Goal: Task Accomplishment & Management: Manage account settings

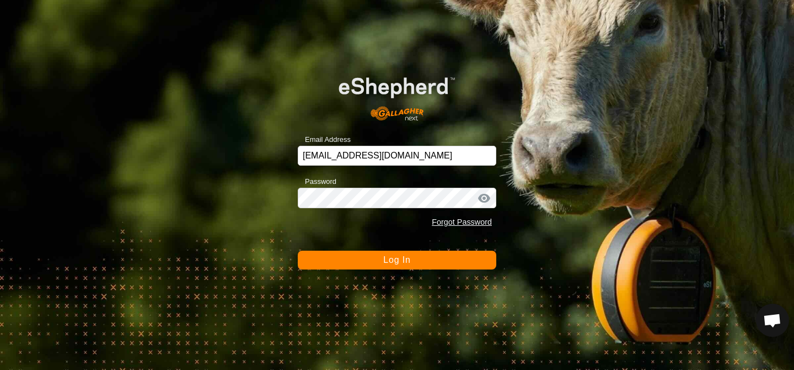
click at [371, 248] on form "Email Address [EMAIL_ADDRESS][DOMAIN_NAME] Password Forgot Password Log In" at bounding box center [397, 165] width 199 height 208
click at [371, 262] on button "Log In" at bounding box center [397, 259] width 199 height 19
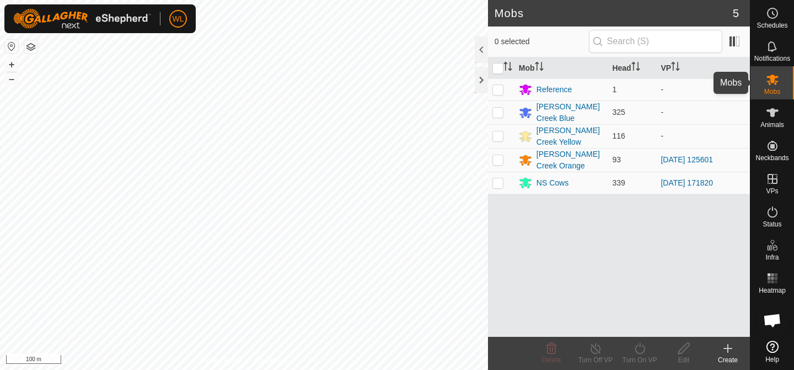
click at [777, 78] on icon at bounding box center [772, 79] width 13 height 13
click at [727, 355] on div "Create" at bounding box center [728, 360] width 44 height 10
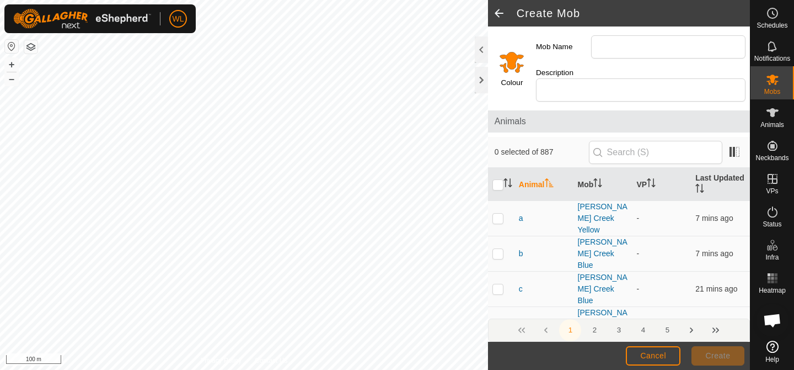
click at [509, 51] on input "Select a color" at bounding box center [512, 62] width 26 height 26
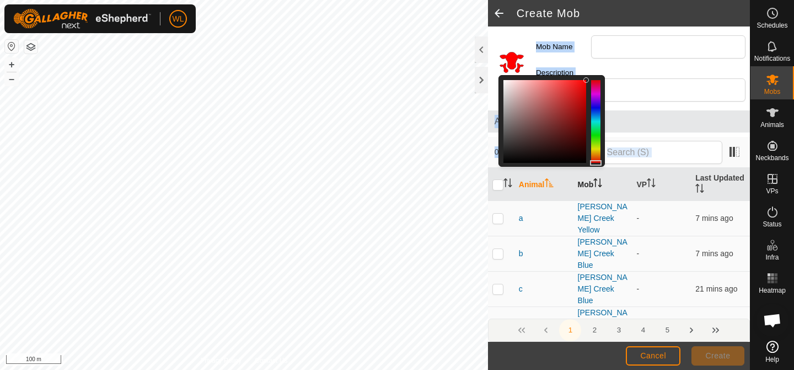
drag, startPoint x: 597, startPoint y: 148, endPoint x: 598, endPoint y: 165, distance: 17.7
click at [598, 165] on div "Colour Mob Name Description Animals 0 selected of 887 Animal Mob VP Last Update…" at bounding box center [619, 183] width 262 height 315
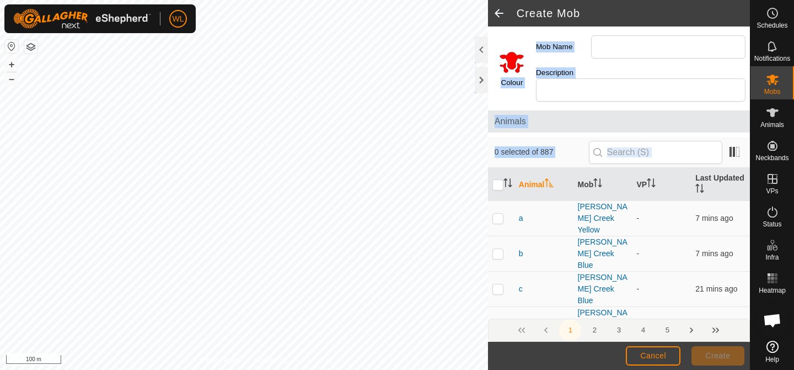
click at [568, 47] on label "Mob Name" at bounding box center [563, 46] width 55 height 23
click at [591, 47] on input "Mob Name" at bounding box center [668, 46] width 154 height 23
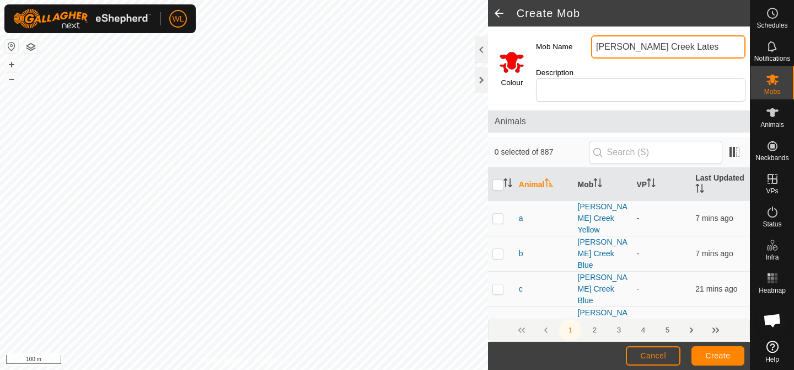
type input "[PERSON_NAME] Creek Lates"
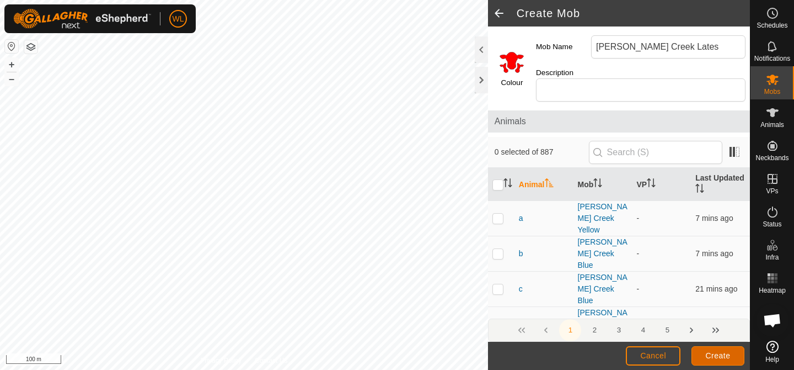
click at [719, 357] on span "Create" at bounding box center [718, 355] width 25 height 9
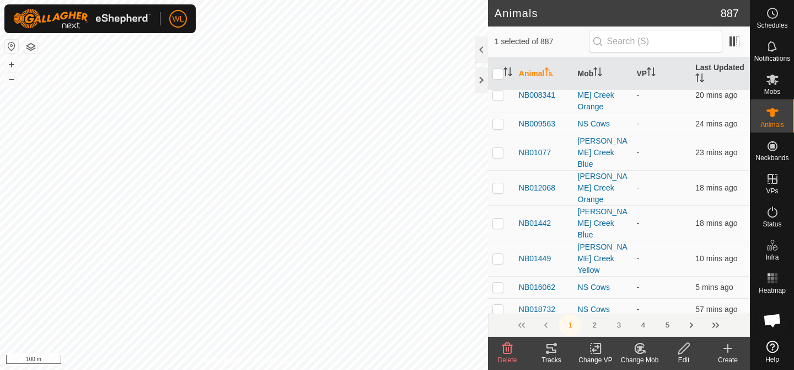
scroll to position [423, 0]
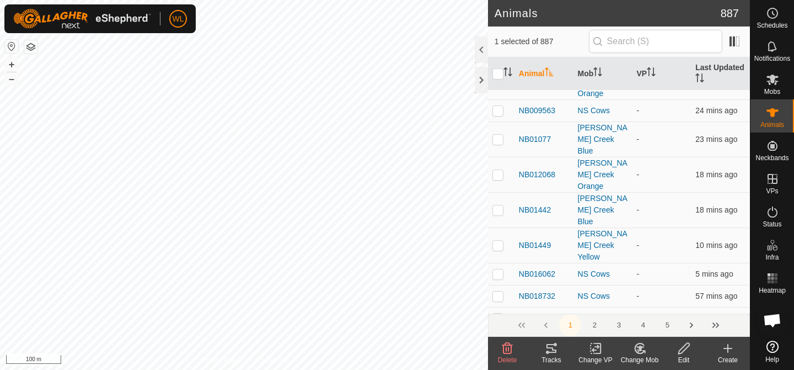
click at [637, 352] on icon at bounding box center [639, 348] width 9 height 10
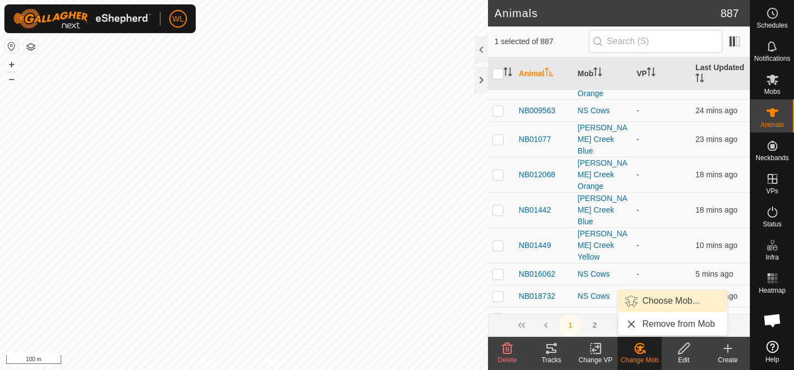
click at [644, 305] on link "Choose Mob..." at bounding box center [672, 301] width 109 height 22
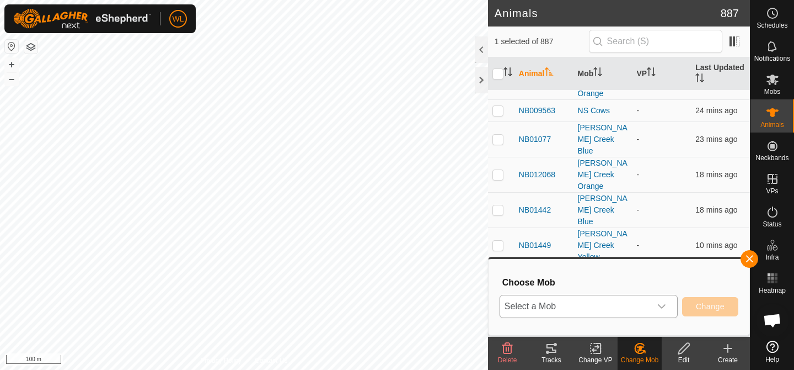
click at [666, 305] on div "dropdown trigger" at bounding box center [662, 306] width 22 height 22
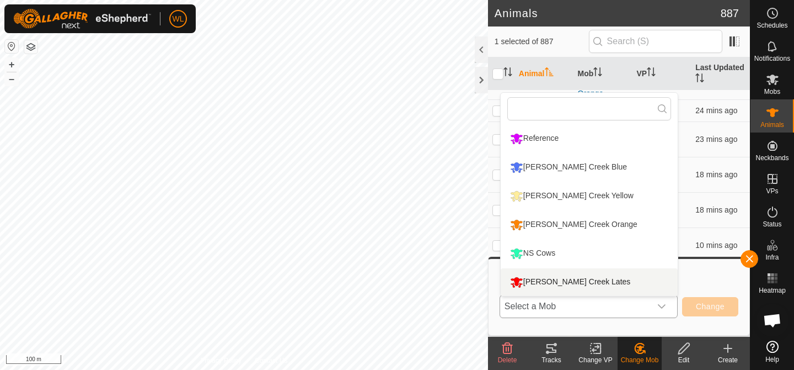
click at [553, 277] on li "[PERSON_NAME] Creek Lates" at bounding box center [589, 282] width 177 height 28
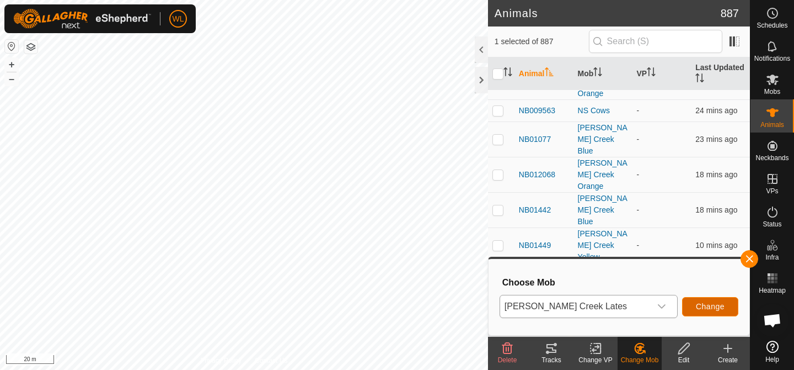
click at [704, 309] on span "Change" at bounding box center [710, 306] width 29 height 9
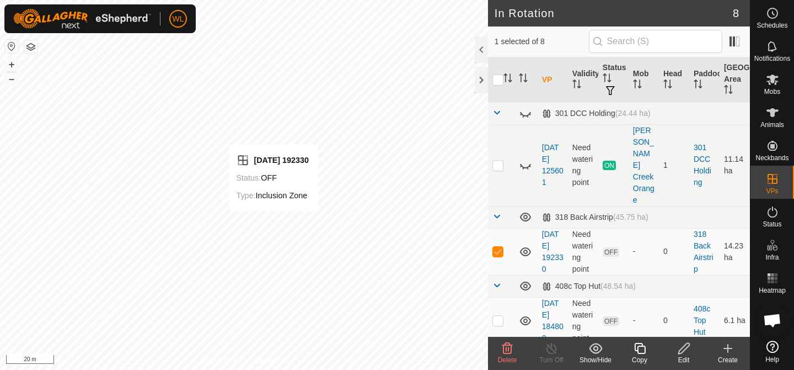
checkbox input "false"
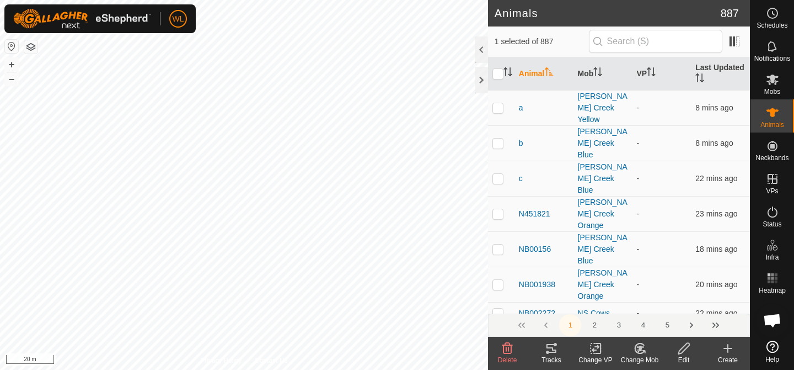
click at [640, 349] on icon at bounding box center [641, 348] width 8 height 6
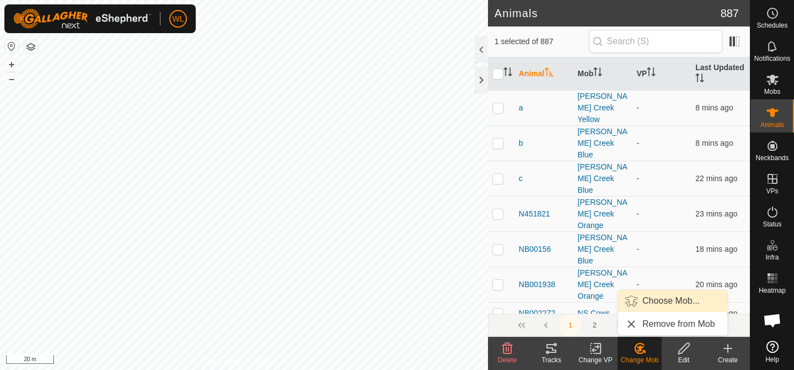
click at [634, 302] on link "Choose Mob..." at bounding box center [672, 301] width 109 height 22
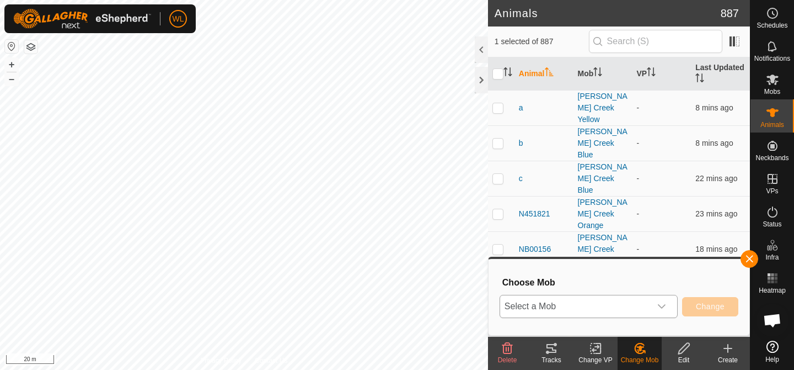
click at [659, 300] on div "dropdown trigger" at bounding box center [662, 306] width 22 height 22
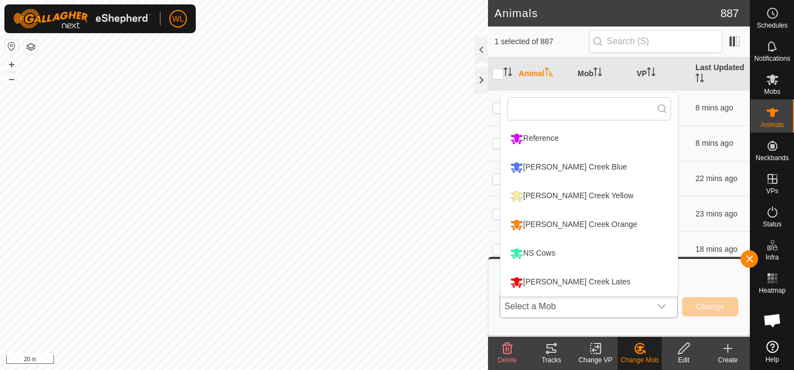
click at [573, 279] on li "[PERSON_NAME] Creek Lates" at bounding box center [589, 282] width 177 height 28
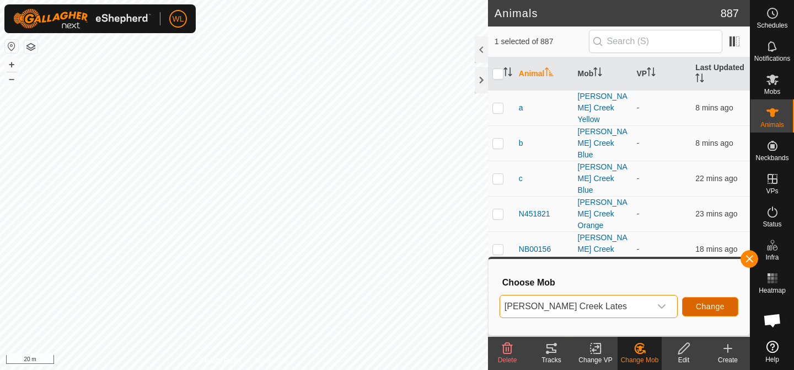
click at [718, 311] on button "Change" at bounding box center [710, 306] width 56 height 19
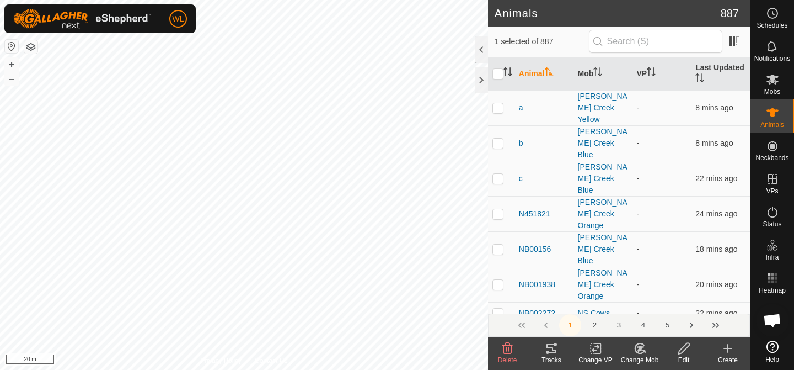
click at [644, 351] on icon at bounding box center [640, 347] width 14 height 13
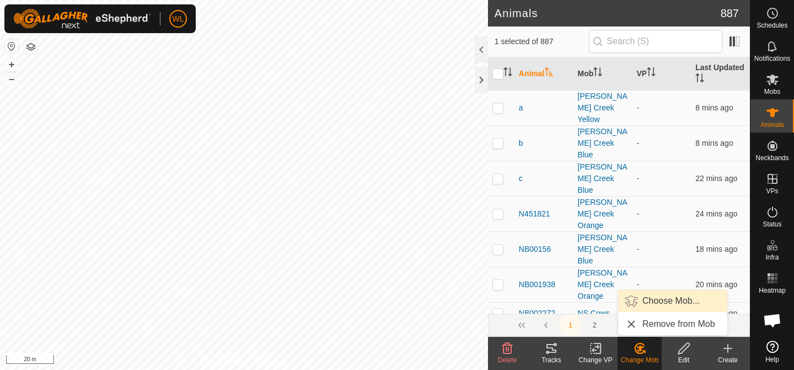
click at [661, 307] on link "Choose Mob..." at bounding box center [672, 301] width 109 height 22
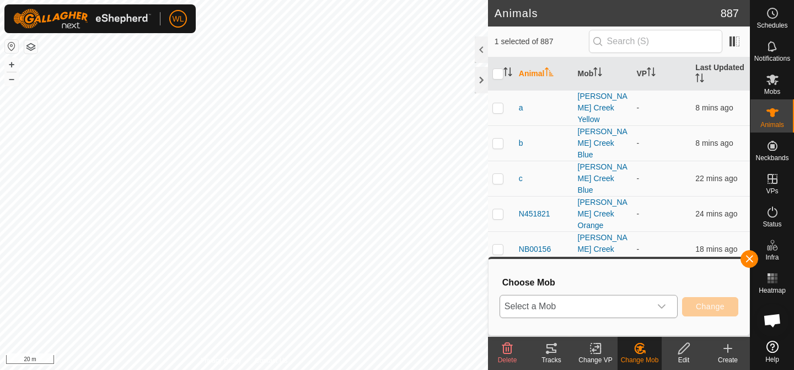
click at [661, 306] on icon "dropdown trigger" at bounding box center [662, 306] width 8 height 4
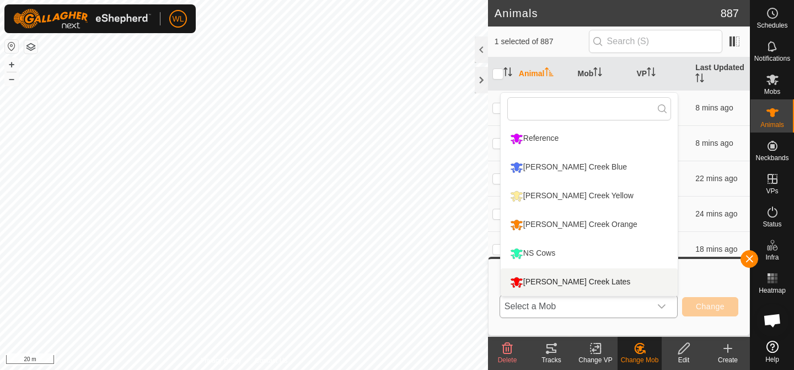
click at [595, 278] on li "[PERSON_NAME] Creek Lates" at bounding box center [589, 282] width 177 height 28
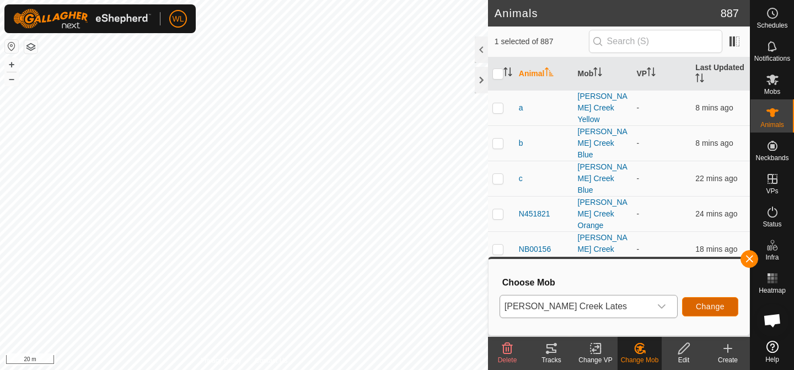
click at [696, 312] on button "Change" at bounding box center [710, 306] width 56 height 19
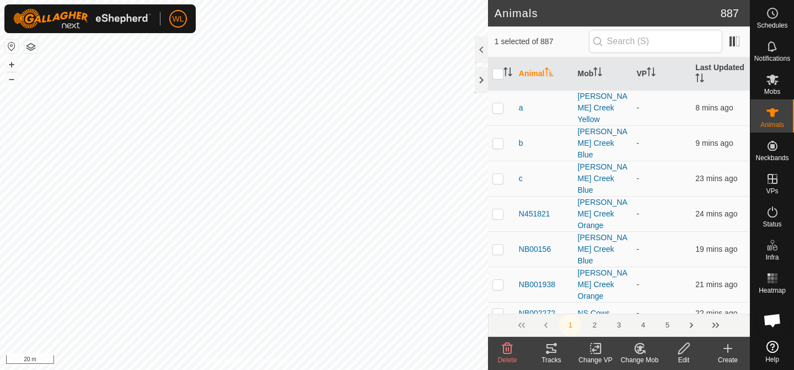
click at [635, 355] on div "Change Mob" at bounding box center [640, 360] width 44 height 10
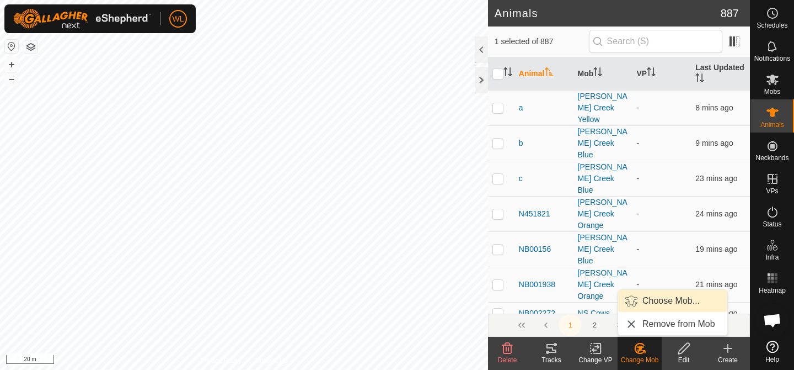
click at [648, 306] on link "Choose Mob..." at bounding box center [672, 301] width 109 height 22
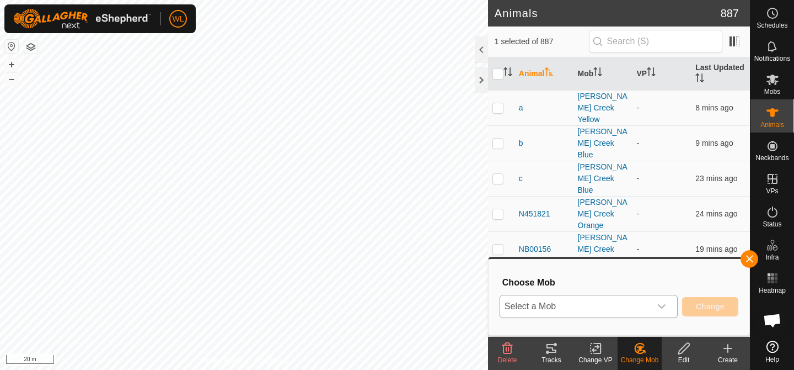
click at [656, 307] on div "dropdown trigger" at bounding box center [662, 306] width 22 height 22
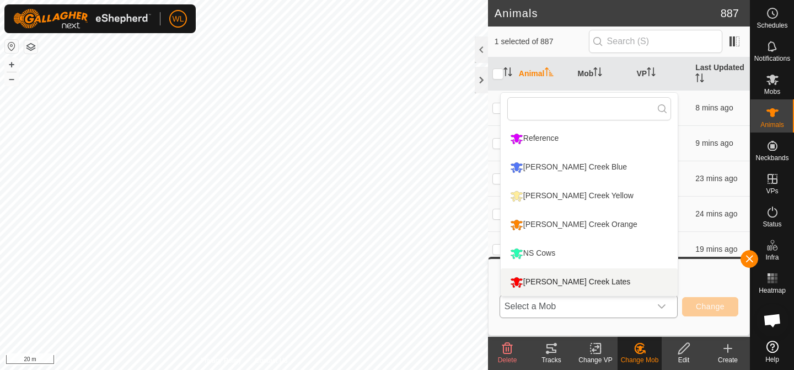
click at [584, 286] on li "[PERSON_NAME] Creek Lates" at bounding box center [589, 282] width 177 height 28
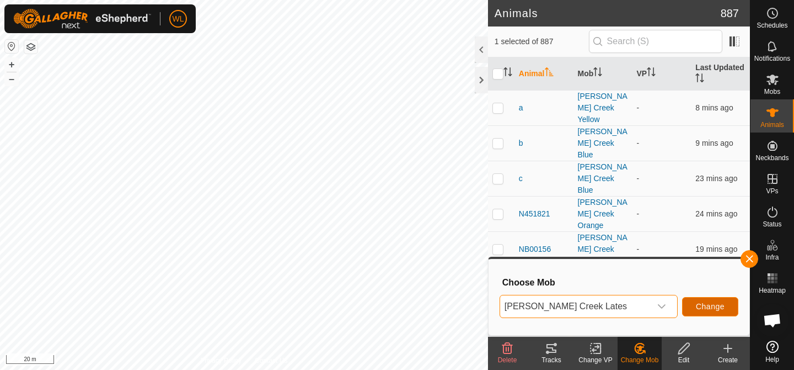
click at [714, 302] on span "Change" at bounding box center [710, 306] width 29 height 9
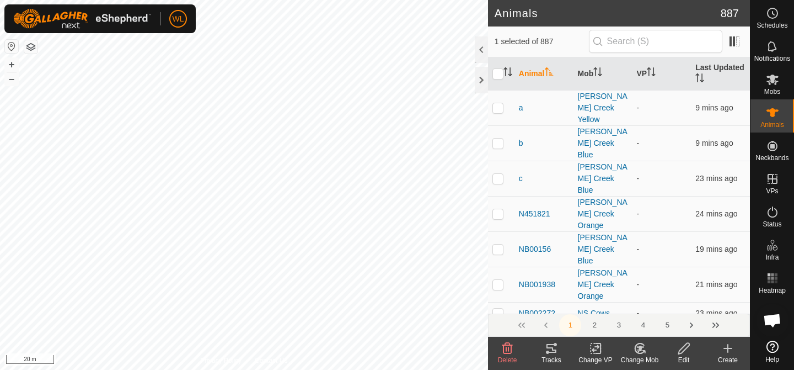
click at [632, 351] on change-mob-svg-icon at bounding box center [640, 347] width 44 height 13
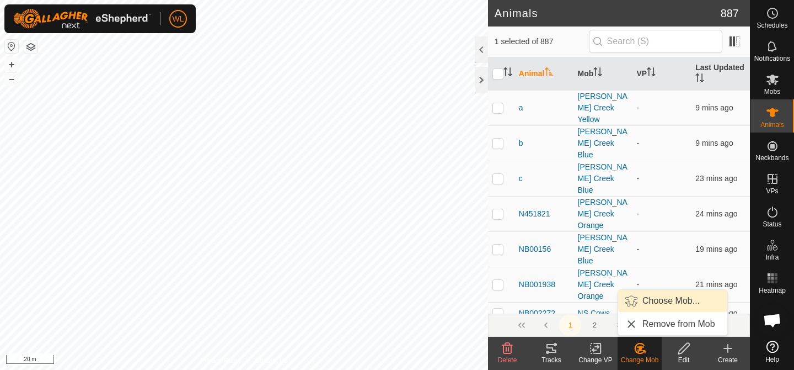
click at [665, 301] on link "Choose Mob..." at bounding box center [672, 301] width 109 height 22
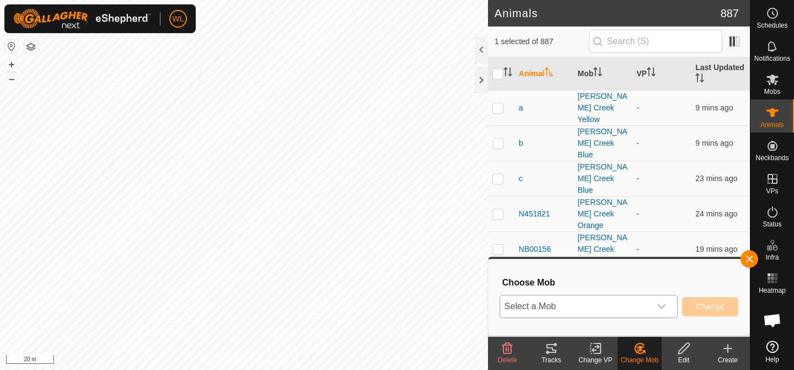
click at [640, 305] on span "Select a Mob" at bounding box center [575, 306] width 151 height 22
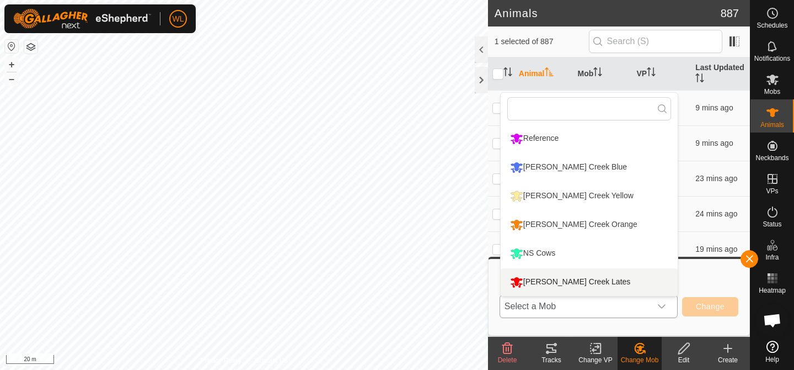
click at [580, 281] on li "[PERSON_NAME] Creek Lates" at bounding box center [589, 282] width 177 height 28
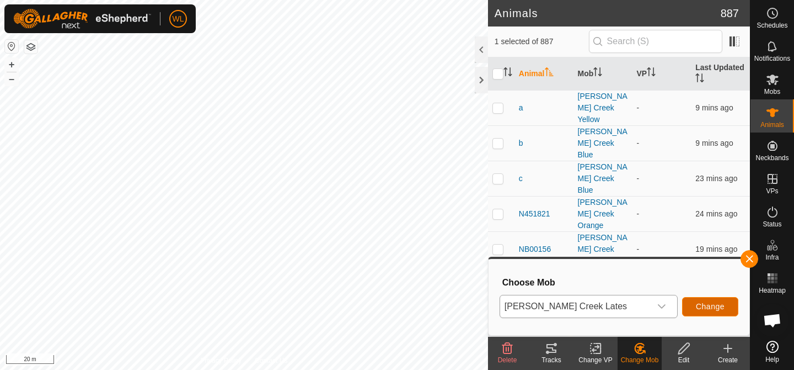
click at [715, 307] on span "Change" at bounding box center [710, 306] width 29 height 9
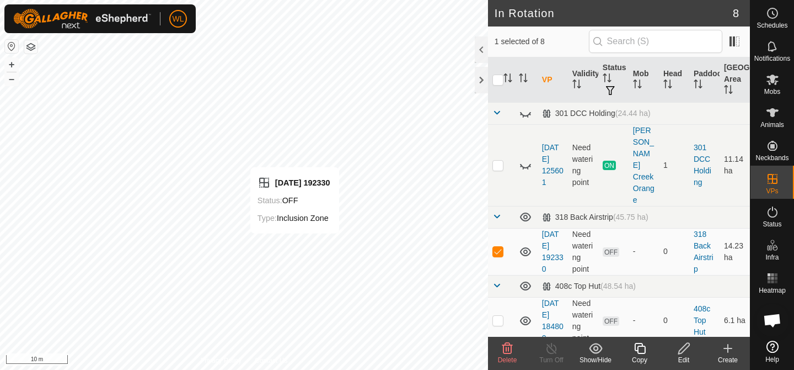
checkbox input "false"
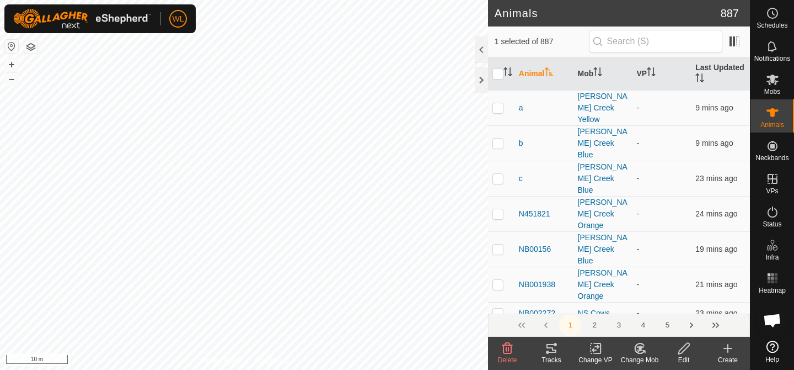
click at [648, 353] on change-mob-svg-icon at bounding box center [640, 347] width 44 height 13
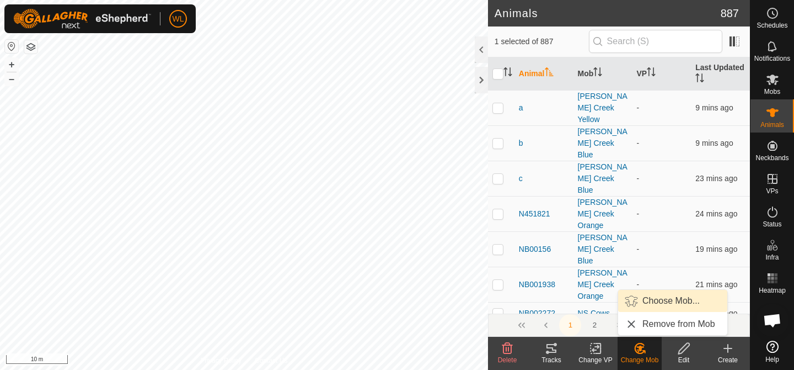
click at [662, 302] on link "Choose Mob..." at bounding box center [672, 301] width 109 height 22
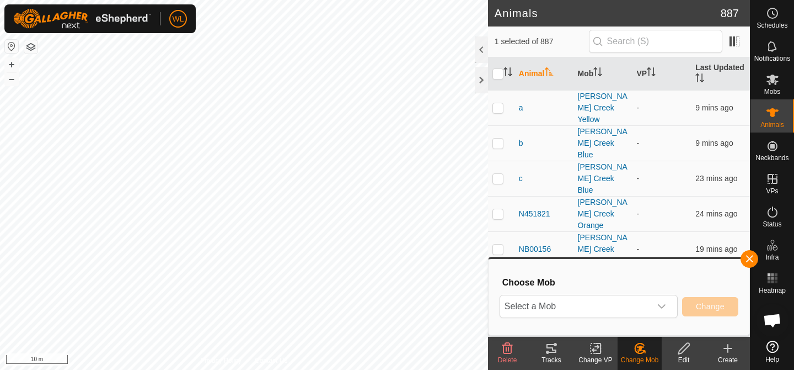
click at [662, 302] on icon "dropdown trigger" at bounding box center [661, 306] width 9 height 9
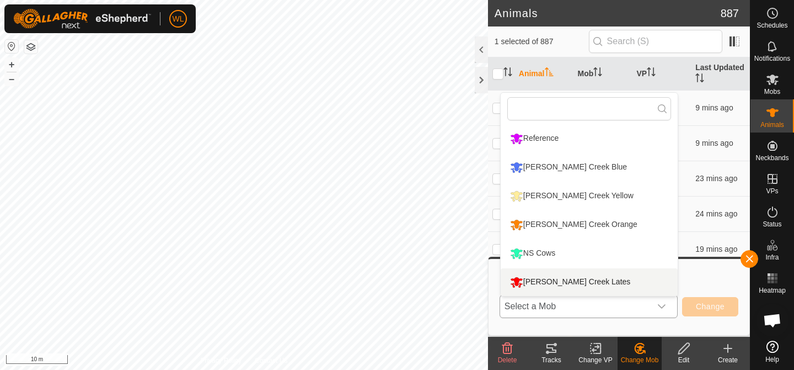
click at [589, 282] on li "[PERSON_NAME] Creek Lates" at bounding box center [589, 282] width 177 height 28
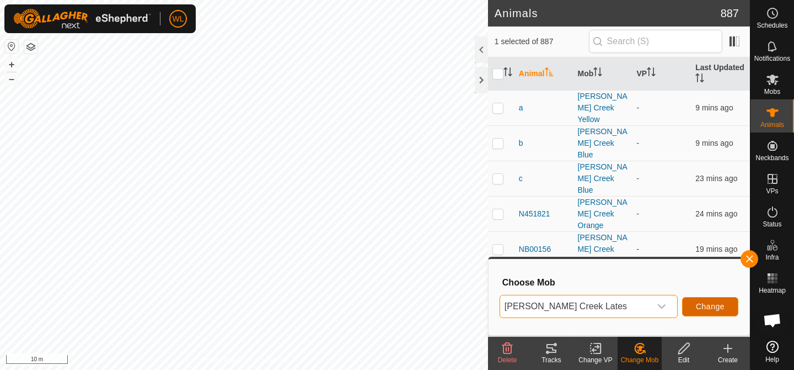
click at [697, 307] on span "Change" at bounding box center [710, 306] width 29 height 9
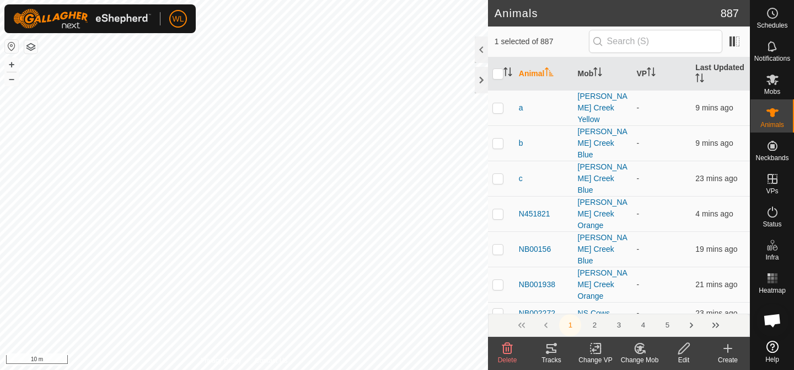
click at [640, 346] on icon at bounding box center [641, 348] width 8 height 6
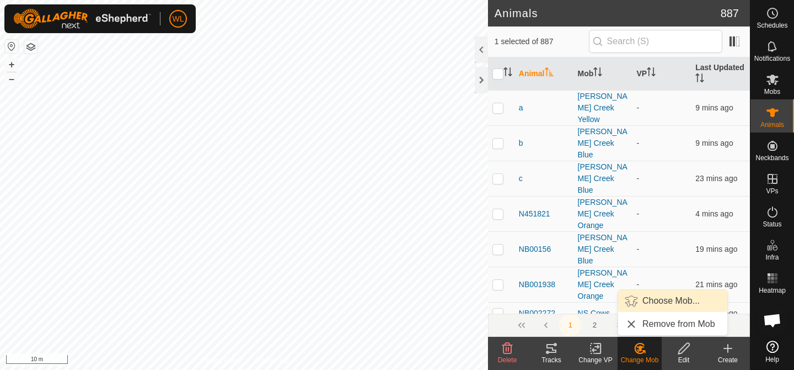
click at [641, 308] on link "Choose Mob..." at bounding box center [672, 301] width 109 height 22
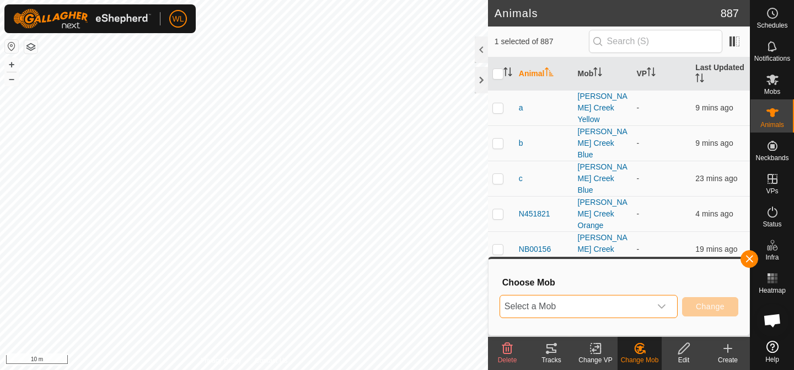
click at [601, 300] on span "Select a Mob" at bounding box center [575, 306] width 151 height 22
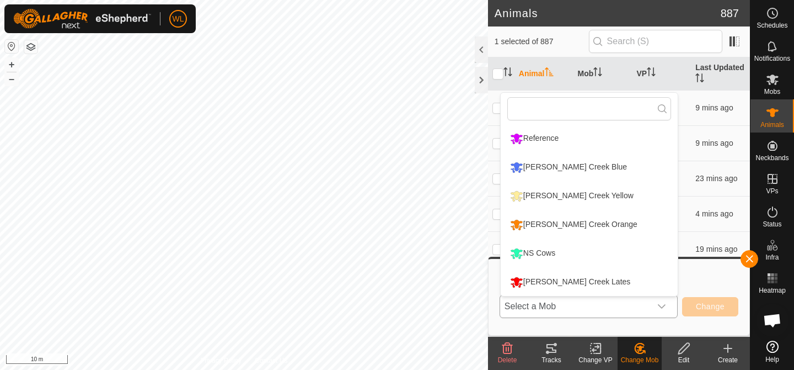
click at [565, 282] on li "[PERSON_NAME] Creek Lates" at bounding box center [589, 282] width 177 height 28
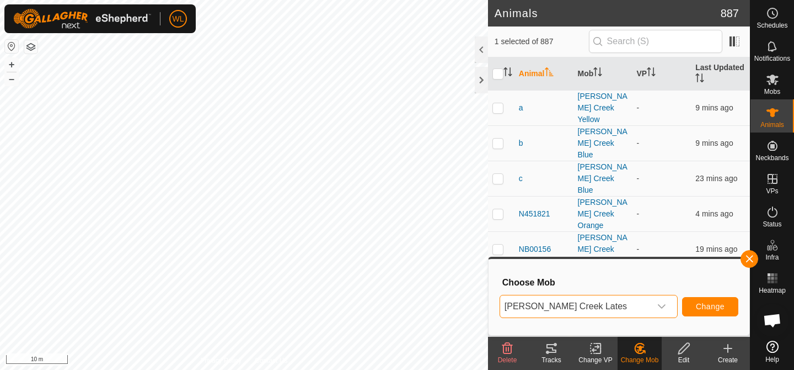
click at [713, 295] on div "[PERSON_NAME] Creek Lates Change" at bounding box center [619, 306] width 239 height 26
click at [704, 299] on button "Change" at bounding box center [710, 306] width 56 height 19
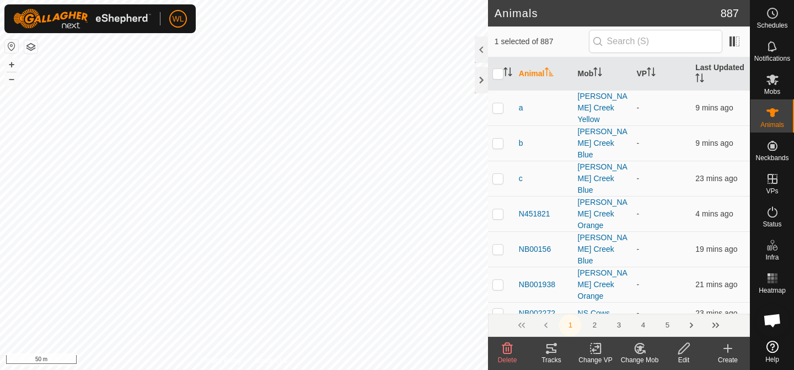
click at [634, 352] on icon at bounding box center [640, 347] width 14 height 13
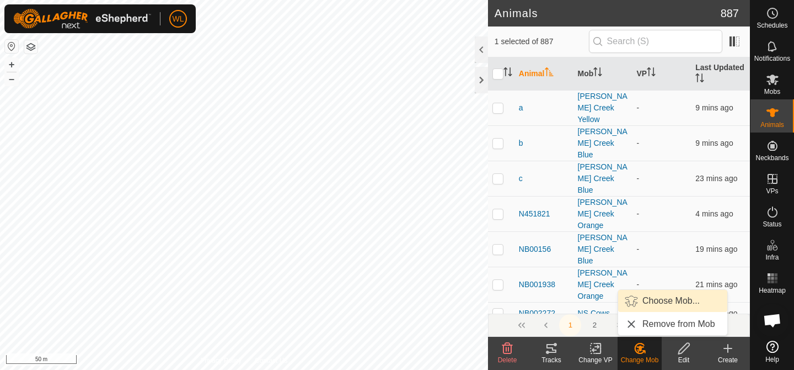
click at [654, 296] on link "Choose Mob..." at bounding box center [672, 301] width 109 height 22
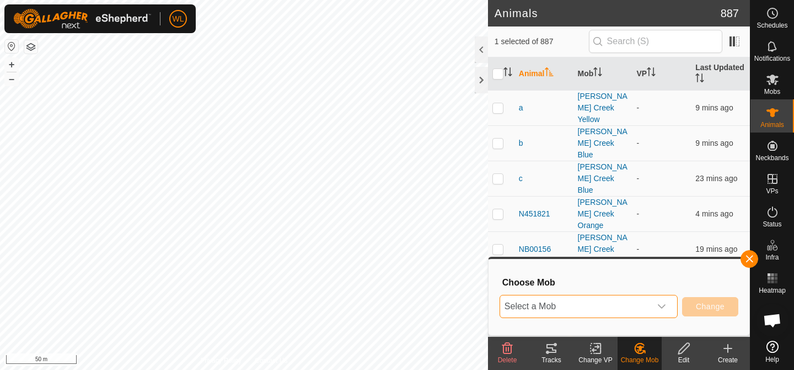
click at [617, 301] on span "Select a Mob" at bounding box center [575, 306] width 151 height 22
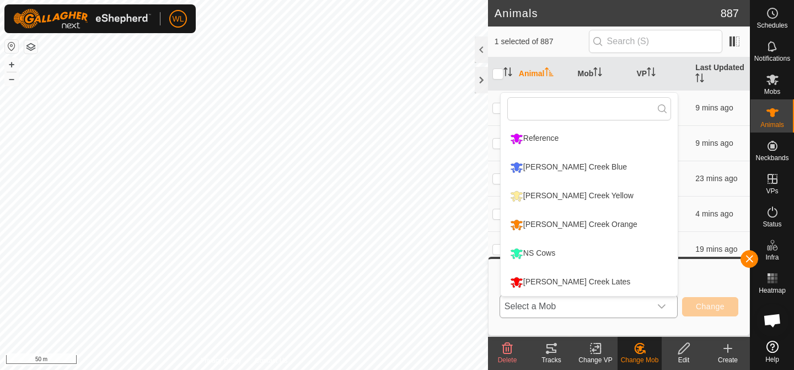
click at [554, 285] on li "[PERSON_NAME] Creek Lates" at bounding box center [589, 282] width 177 height 28
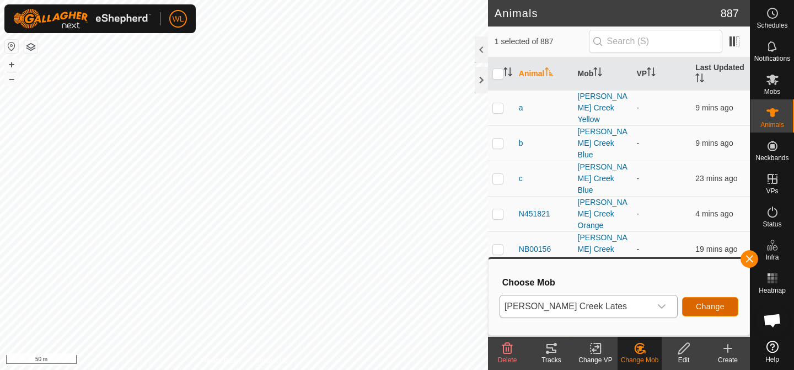
click at [704, 307] on span "Change" at bounding box center [710, 306] width 29 height 9
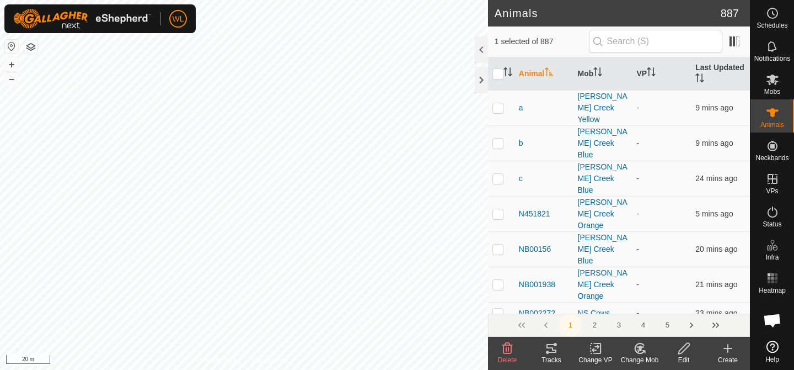
click at [643, 356] on div "Change Mob" at bounding box center [640, 360] width 44 height 10
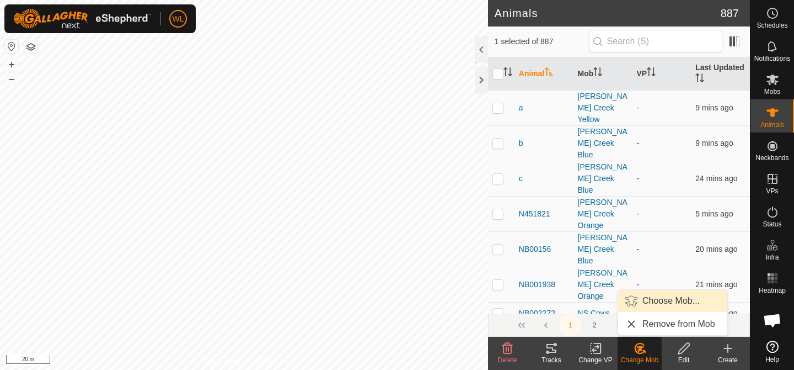
click at [652, 296] on link "Choose Mob..." at bounding box center [672, 301] width 109 height 22
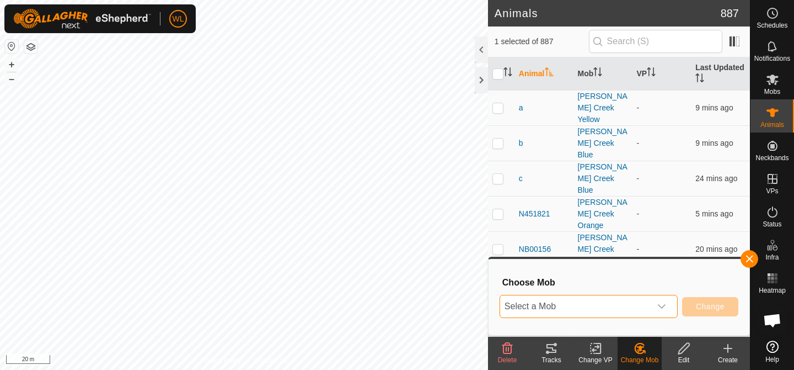
click at [618, 301] on span "Select a Mob" at bounding box center [575, 306] width 151 height 22
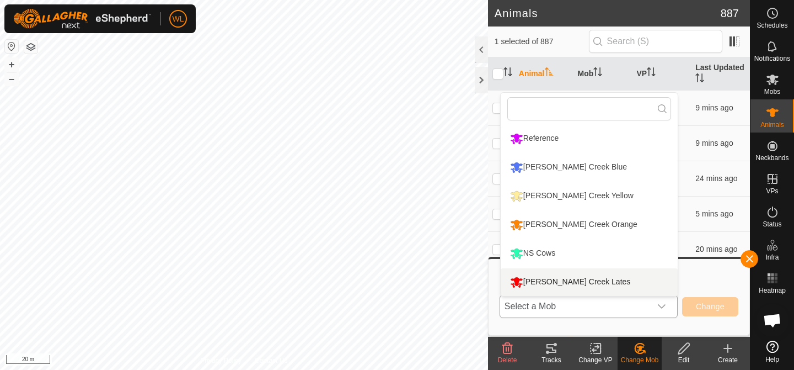
click at [581, 283] on li "[PERSON_NAME] Creek Lates" at bounding box center [589, 282] width 177 height 28
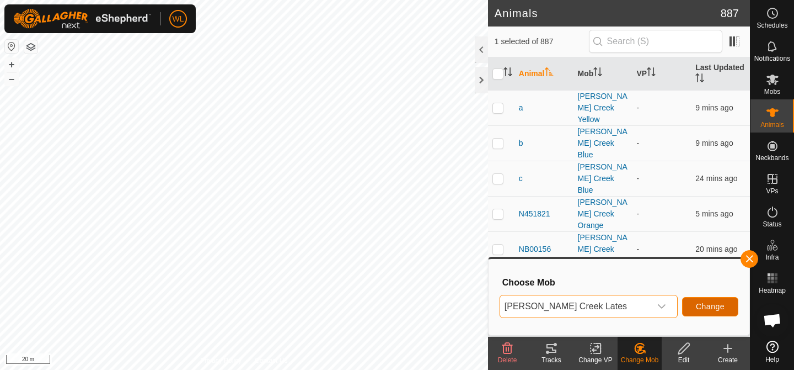
click at [712, 311] on button "Change" at bounding box center [710, 306] width 56 height 19
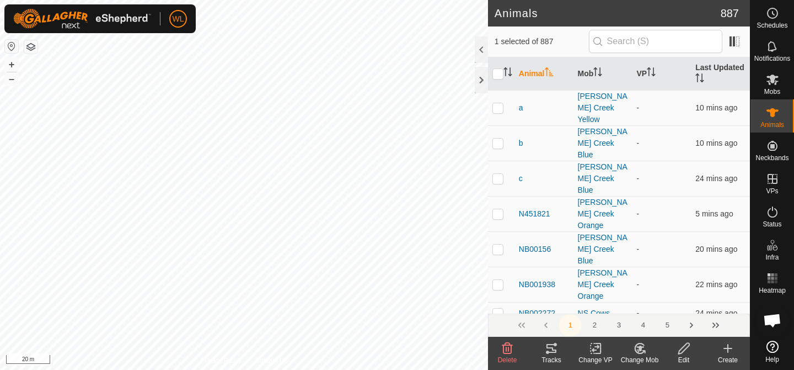
click at [634, 354] on icon at bounding box center [640, 347] width 14 height 13
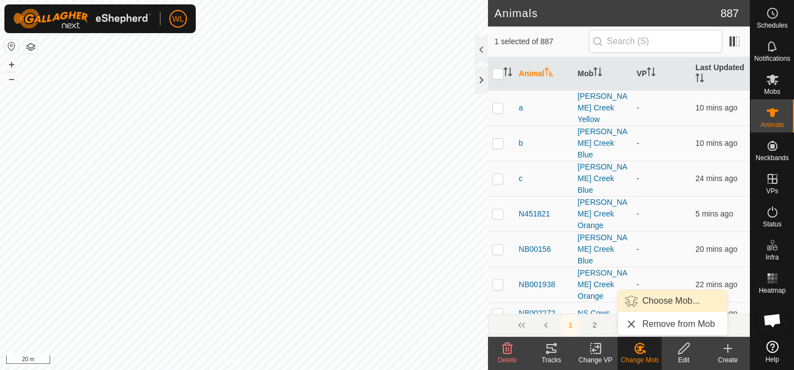
click at [671, 308] on link "Choose Mob..." at bounding box center [672, 301] width 109 height 22
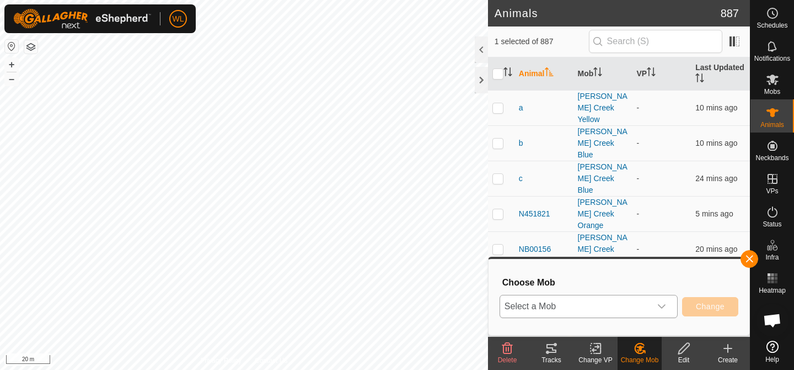
click at [659, 308] on icon "dropdown trigger" at bounding box center [661, 306] width 9 height 9
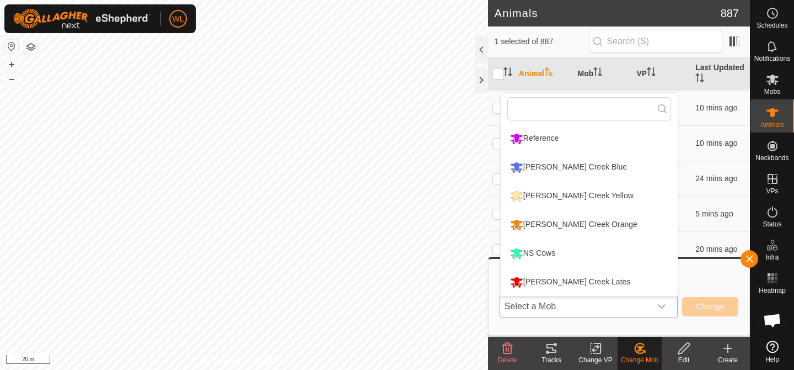
click at [595, 287] on li "[PERSON_NAME] Creek Lates" at bounding box center [589, 282] width 177 height 28
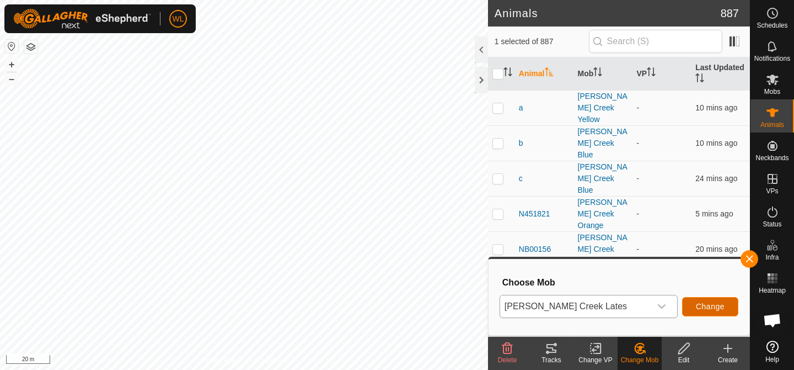
click at [716, 313] on button "Change" at bounding box center [710, 306] width 56 height 19
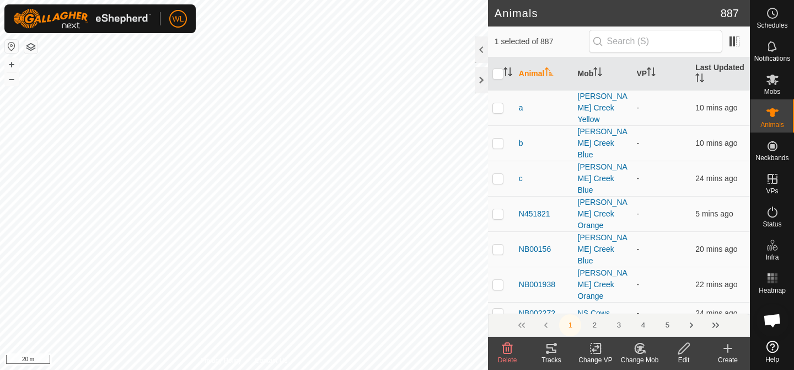
click at [636, 351] on icon at bounding box center [639, 348] width 9 height 10
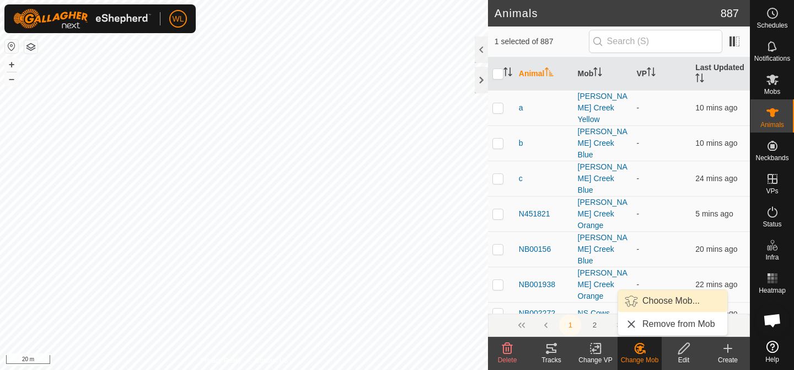
click at [653, 306] on link "Choose Mob..." at bounding box center [672, 301] width 109 height 22
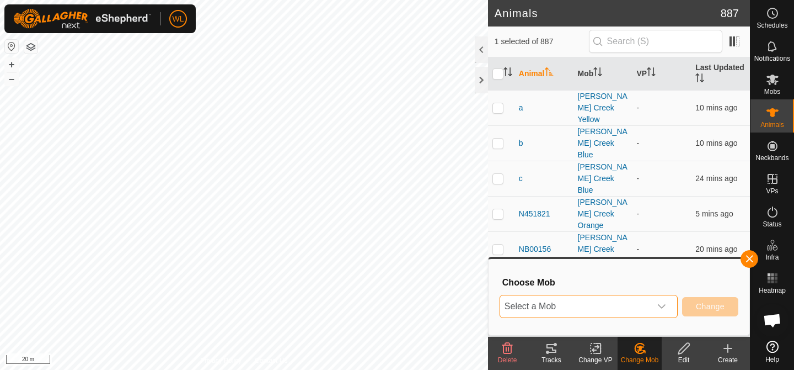
click at [633, 306] on span "Select a Mob" at bounding box center [575, 306] width 151 height 22
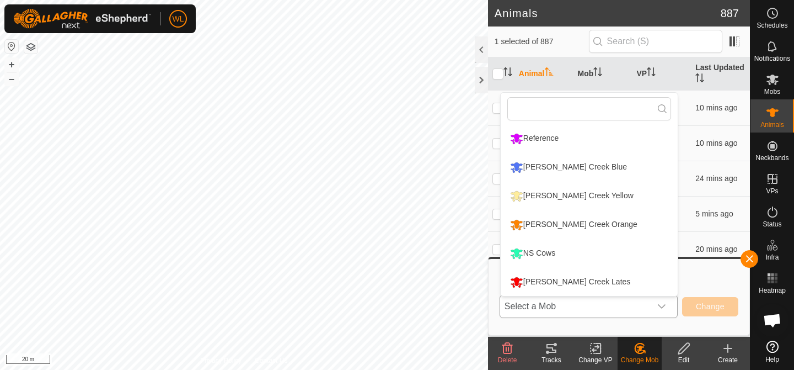
click at [601, 282] on li "[PERSON_NAME] Creek Lates" at bounding box center [589, 282] width 177 height 28
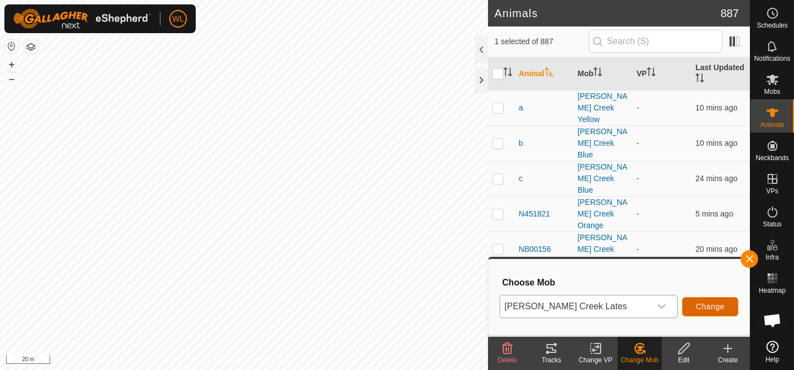
click at [708, 309] on span "Change" at bounding box center [710, 306] width 29 height 9
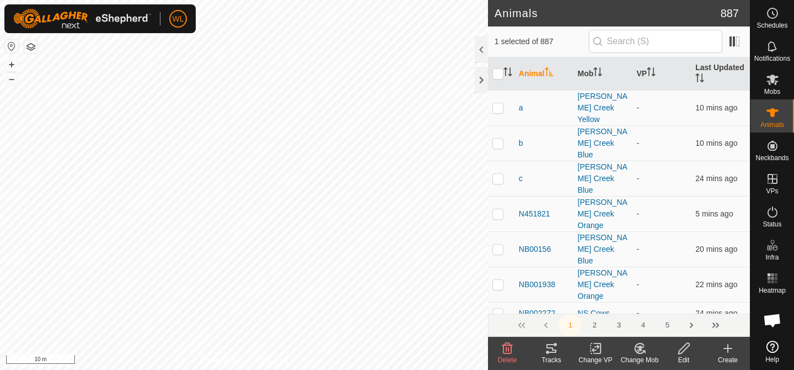
click at [649, 346] on change-mob-svg-icon at bounding box center [640, 347] width 44 height 13
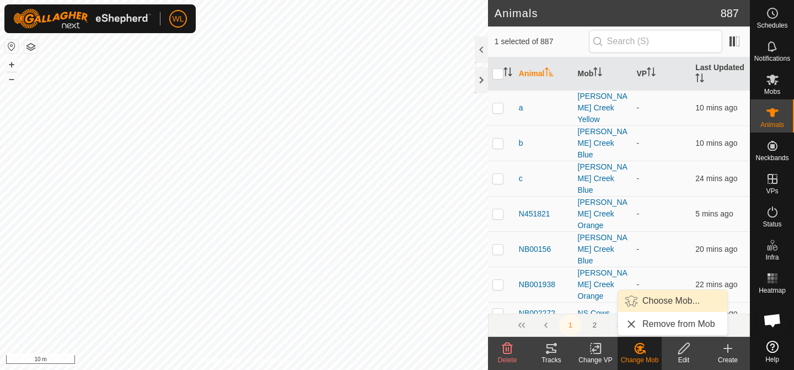
click at [652, 302] on link "Choose Mob..." at bounding box center [672, 301] width 109 height 22
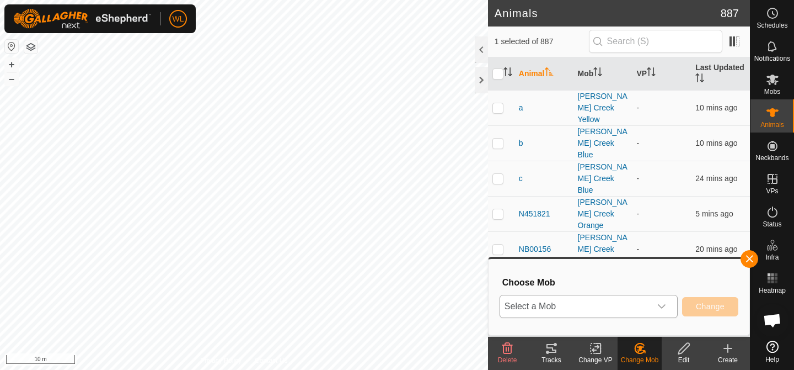
click at [644, 303] on span "Select a Mob" at bounding box center [575, 306] width 151 height 22
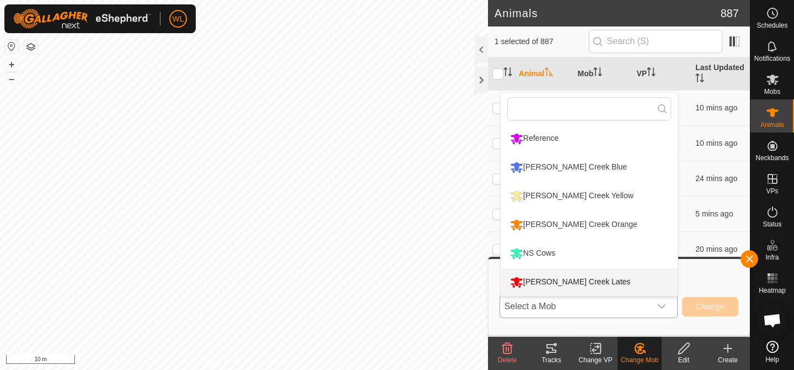
click at [581, 285] on li "[PERSON_NAME] Creek Lates" at bounding box center [589, 282] width 177 height 28
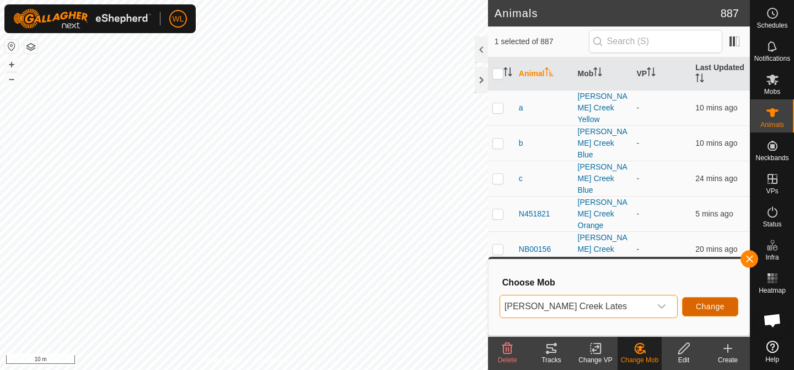
click at [700, 307] on span "Change" at bounding box center [710, 306] width 29 height 9
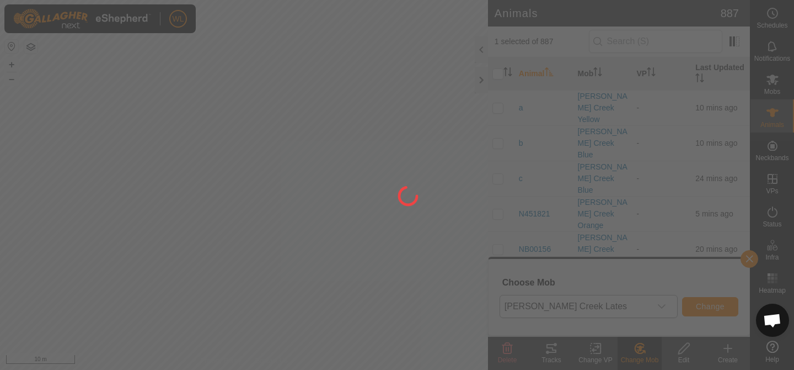
checkbox input "false"
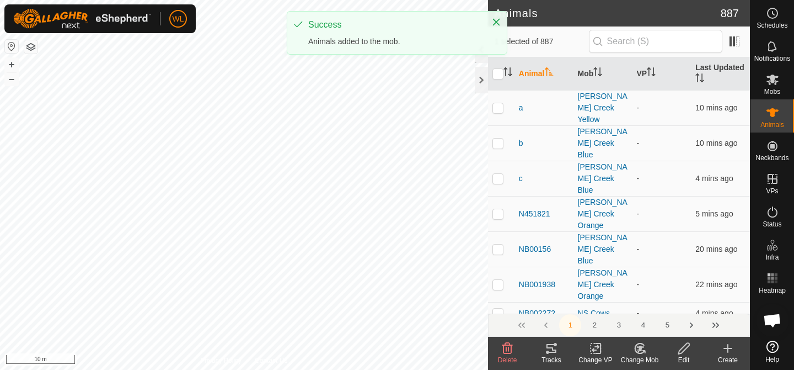
click at [632, 351] on change-mob-svg-icon at bounding box center [640, 347] width 44 height 13
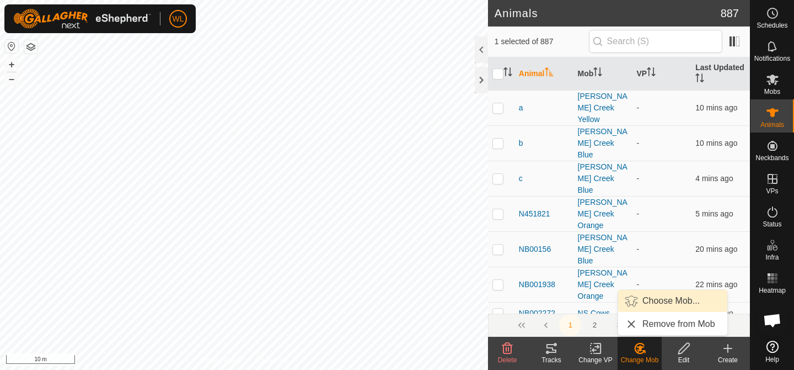
click at [651, 305] on link "Choose Mob..." at bounding box center [672, 301] width 109 height 22
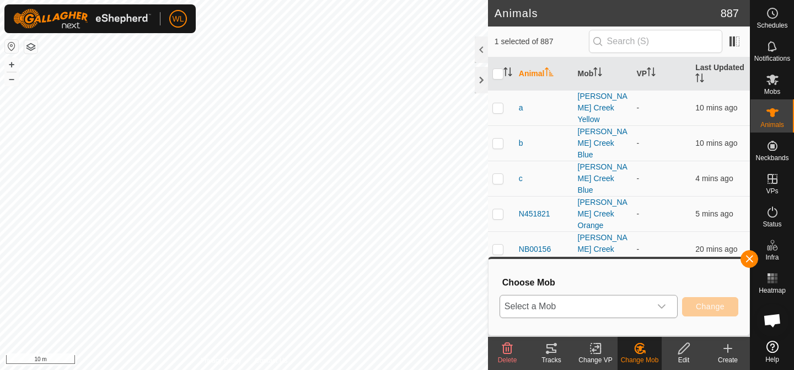
click at [659, 313] on div "dropdown trigger" at bounding box center [662, 306] width 22 height 22
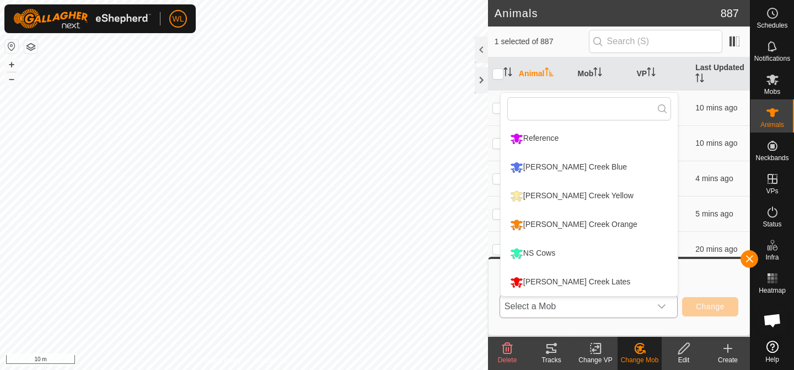
click at [583, 286] on li "[PERSON_NAME] Creek Lates" at bounding box center [589, 282] width 177 height 28
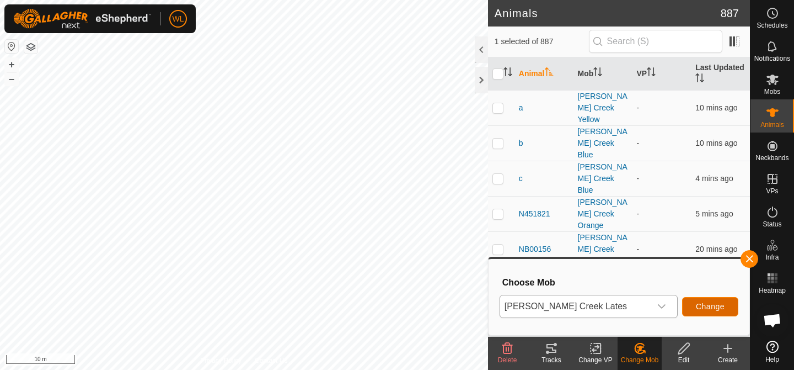
click at [711, 311] on button "Change" at bounding box center [710, 306] width 56 height 19
checkbox input "false"
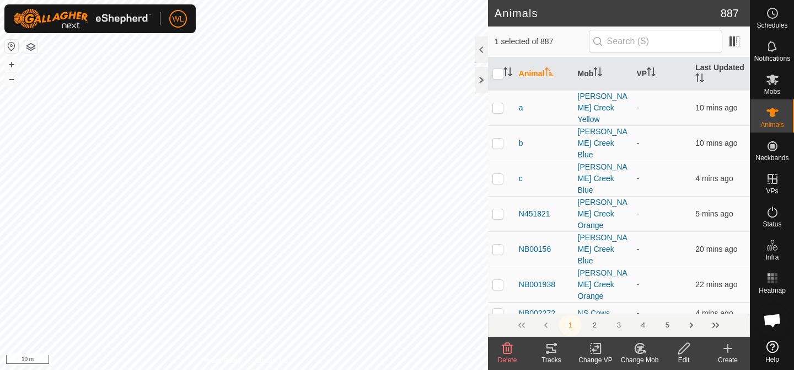
click at [643, 347] on icon at bounding box center [640, 347] width 14 height 13
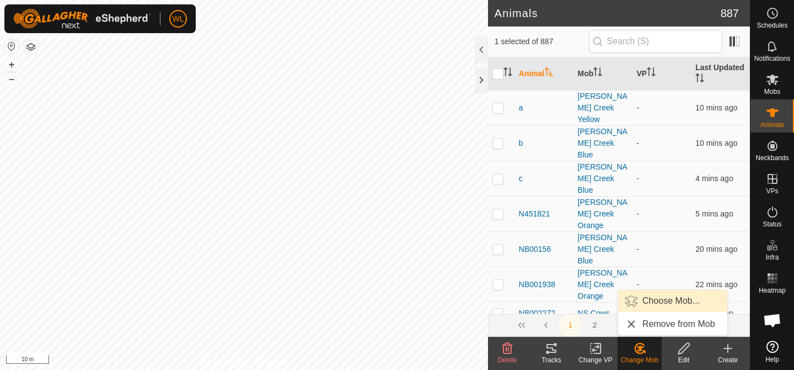
click at [654, 293] on link "Choose Mob..." at bounding box center [672, 301] width 109 height 22
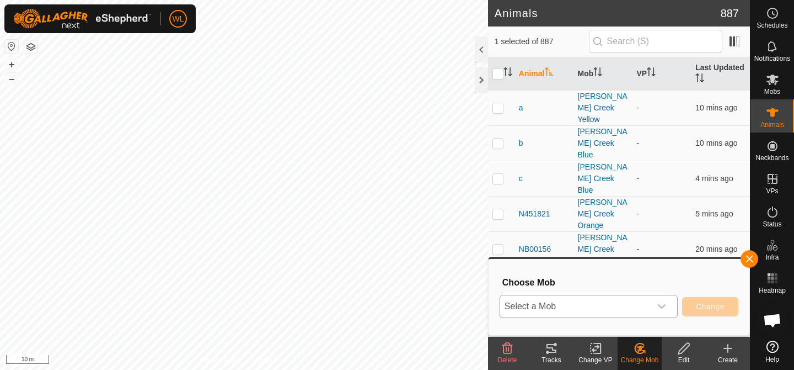
click at [651, 306] on div "dropdown trigger" at bounding box center [662, 306] width 22 height 22
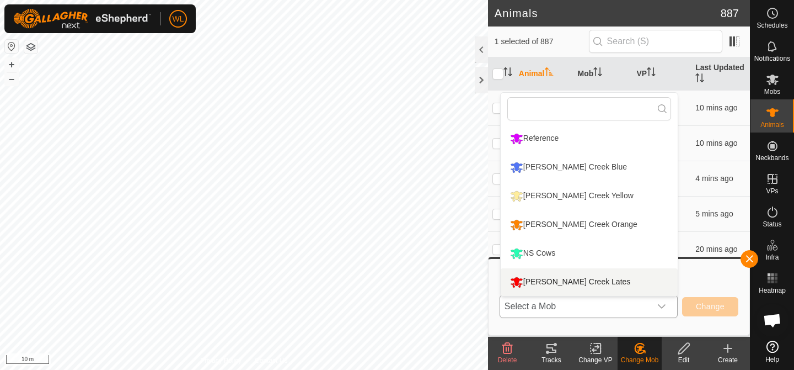
click at [611, 287] on li "[PERSON_NAME] Creek Lates" at bounding box center [589, 282] width 177 height 28
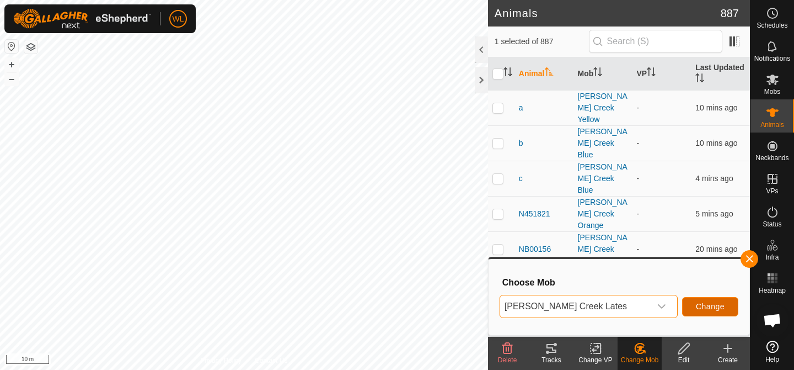
click at [698, 313] on button "Change" at bounding box center [710, 306] width 56 height 19
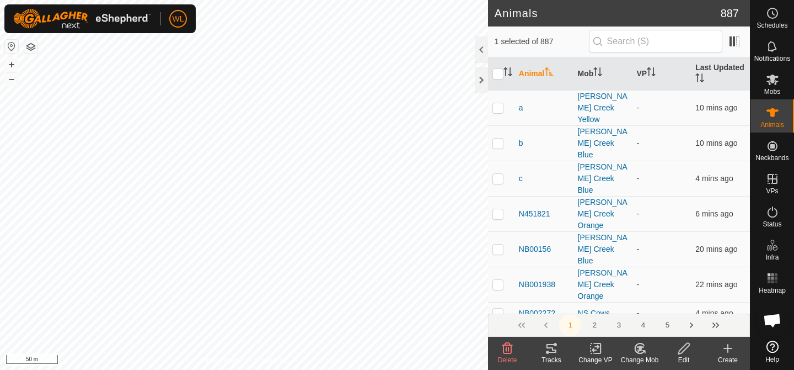
click at [638, 345] on icon at bounding box center [640, 347] width 14 height 13
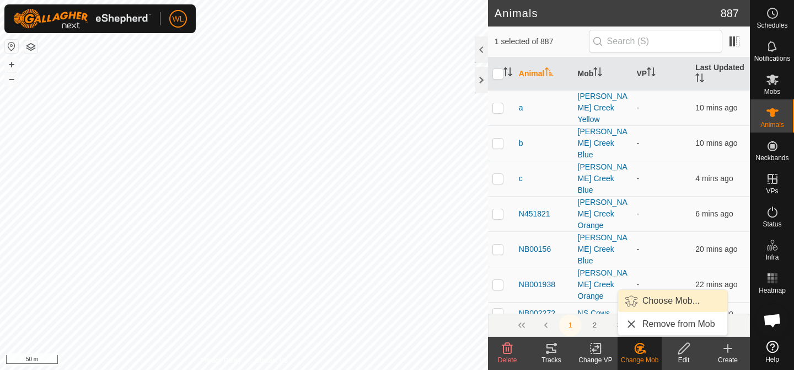
click at [647, 306] on link "Choose Mob..." at bounding box center [672, 301] width 109 height 22
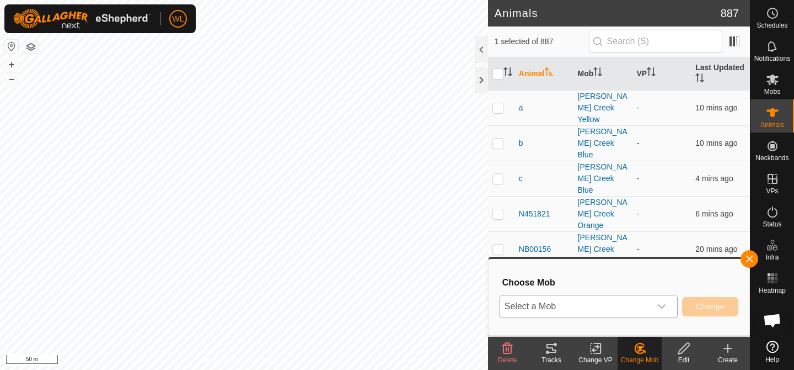
click at [638, 306] on span "Select a Mob" at bounding box center [575, 306] width 151 height 22
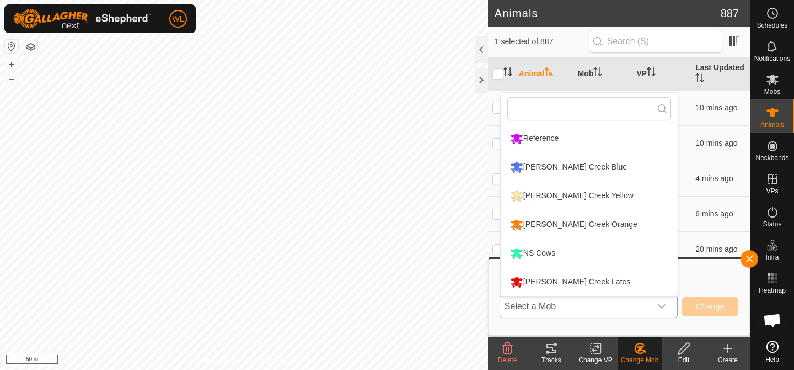
click at [626, 295] on li "[PERSON_NAME] Creek Lates" at bounding box center [589, 282] width 177 height 28
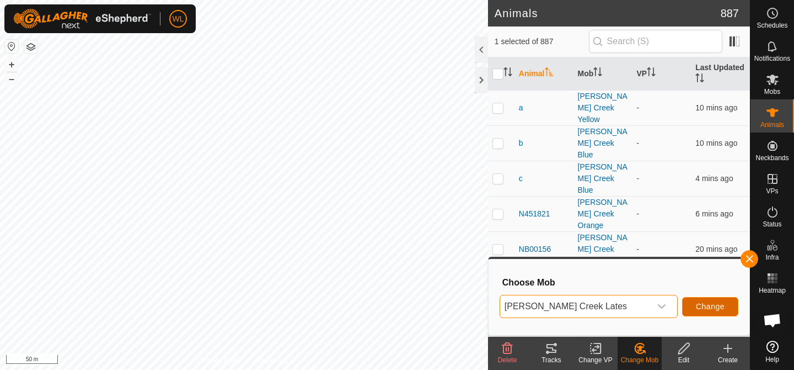
click at [713, 312] on button "Change" at bounding box center [710, 306] width 56 height 19
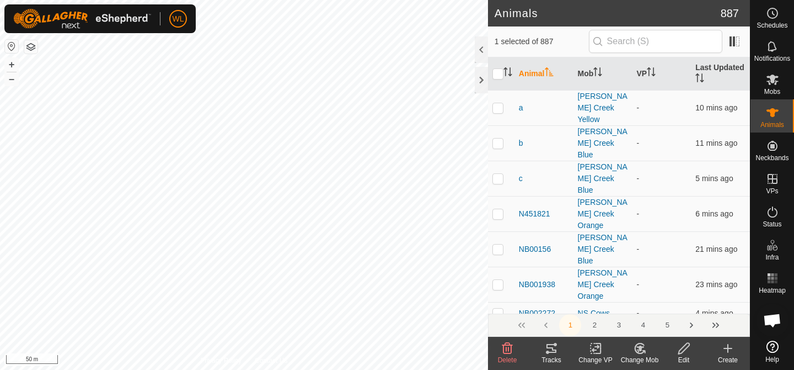
click at [645, 356] on div "Change Mob" at bounding box center [640, 360] width 44 height 10
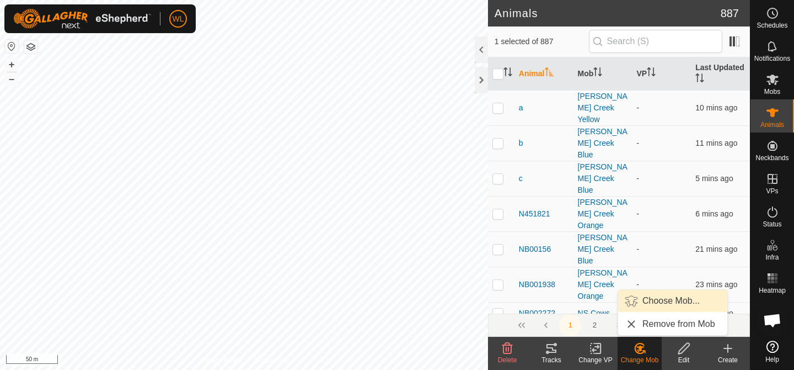
click at [647, 305] on link "Choose Mob..." at bounding box center [672, 301] width 109 height 22
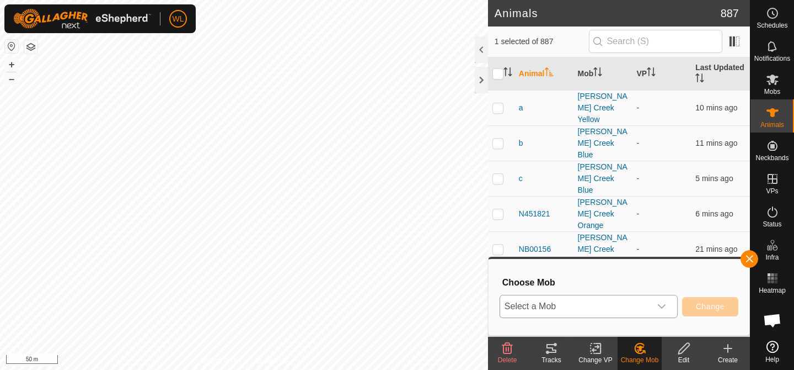
click at [646, 306] on span "Select a Mob" at bounding box center [575, 306] width 151 height 22
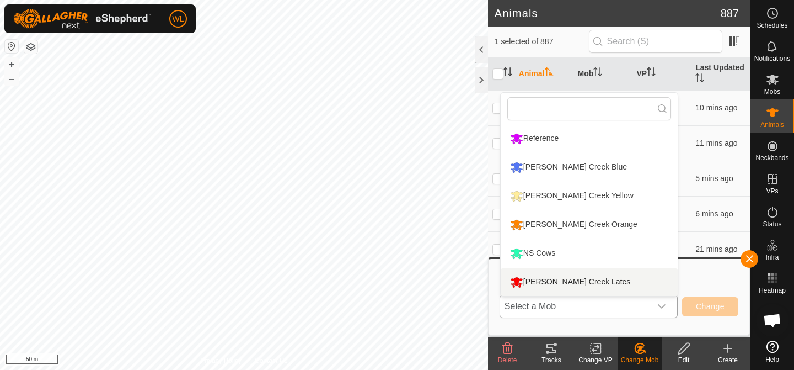
click at [590, 272] on li "[PERSON_NAME] Creek Lates" at bounding box center [589, 282] width 177 height 28
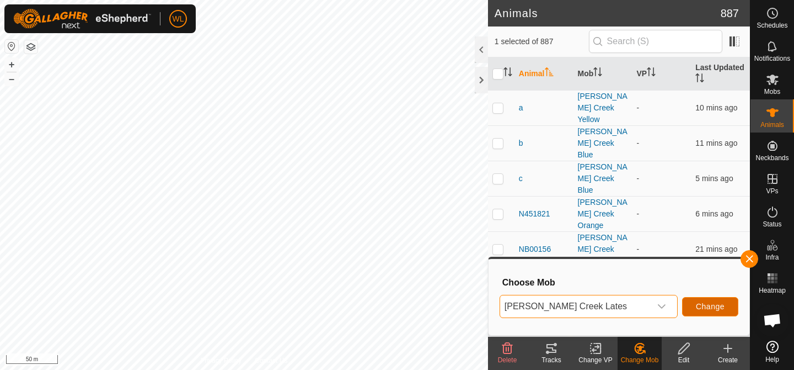
click at [697, 306] on span "Change" at bounding box center [710, 306] width 29 height 9
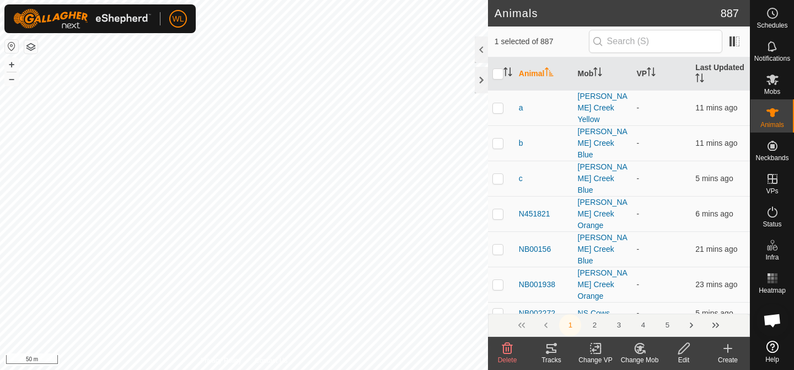
click at [628, 351] on change-mob-svg-icon at bounding box center [640, 347] width 44 height 13
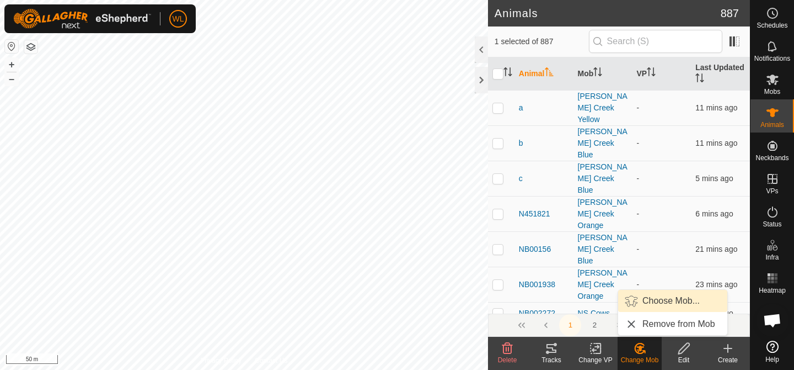
click at [636, 303] on link "Choose Mob..." at bounding box center [672, 301] width 109 height 22
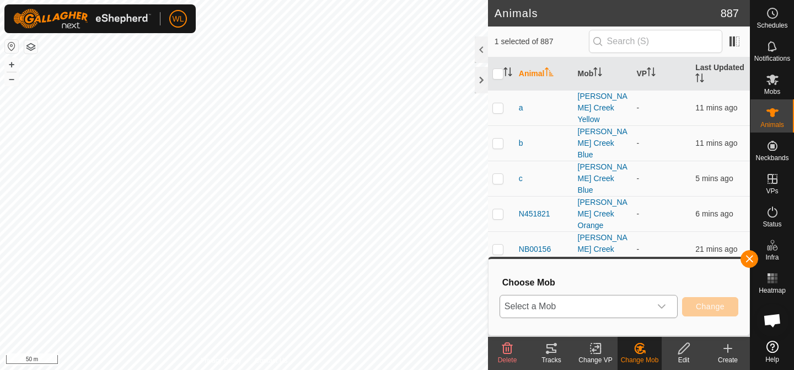
click at [644, 302] on span "Select a Mob" at bounding box center [575, 306] width 151 height 22
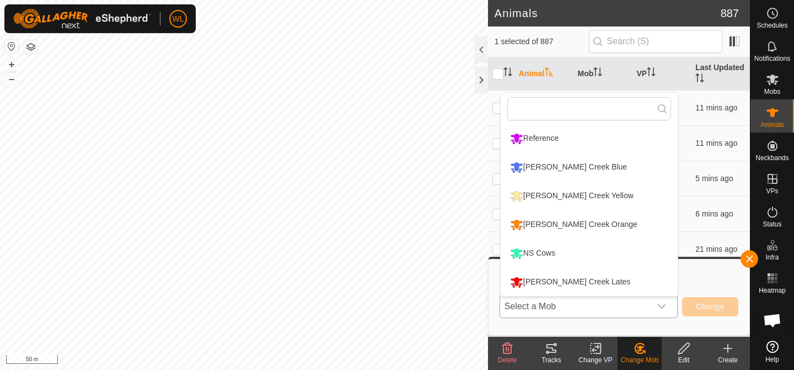
click at [593, 291] on li "[PERSON_NAME] Creek Lates" at bounding box center [589, 282] width 177 height 28
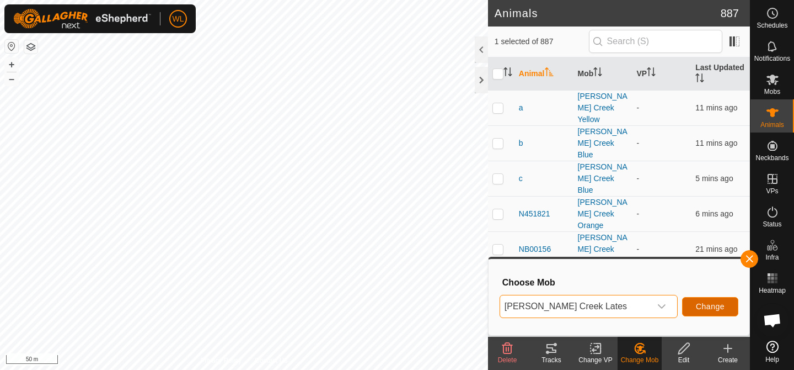
click at [694, 301] on button "Change" at bounding box center [710, 306] width 56 height 19
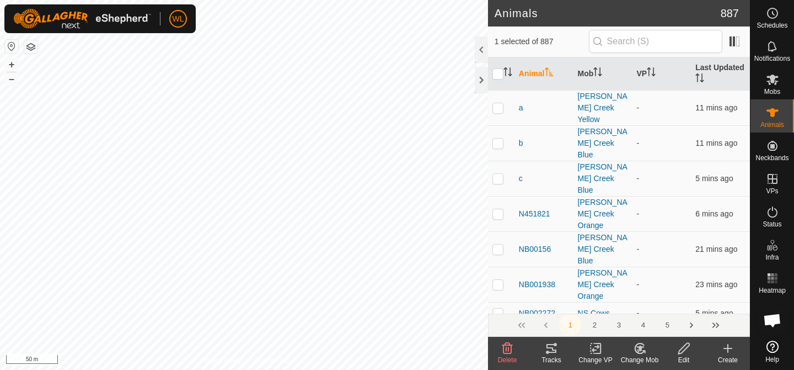
click at [645, 353] on icon at bounding box center [640, 347] width 14 height 13
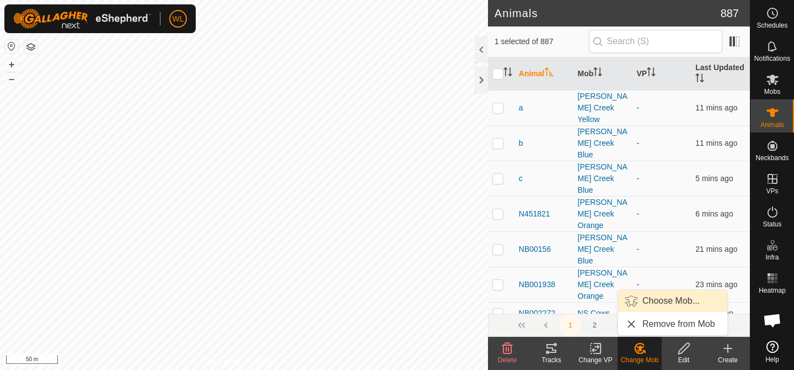
click at [678, 303] on link "Choose Mob..." at bounding box center [672, 301] width 109 height 22
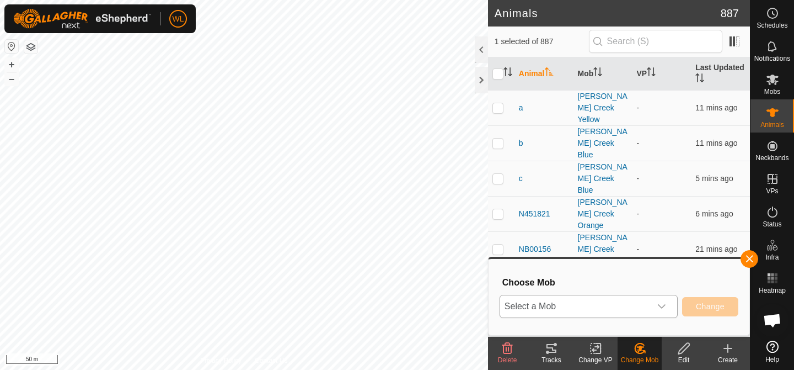
click at [656, 303] on div "dropdown trigger" at bounding box center [662, 306] width 22 height 22
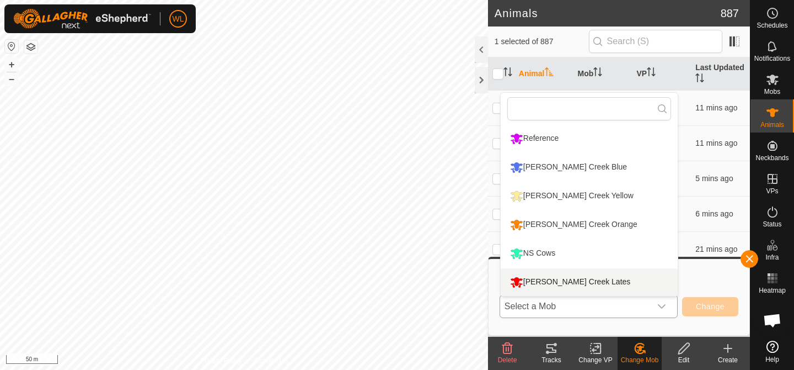
click at [609, 282] on li "[PERSON_NAME] Creek Lates" at bounding box center [589, 282] width 177 height 28
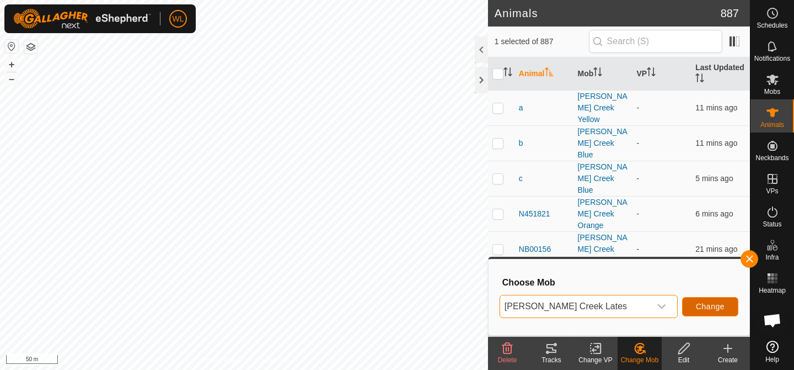
click at [708, 302] on span "Change" at bounding box center [710, 306] width 29 height 9
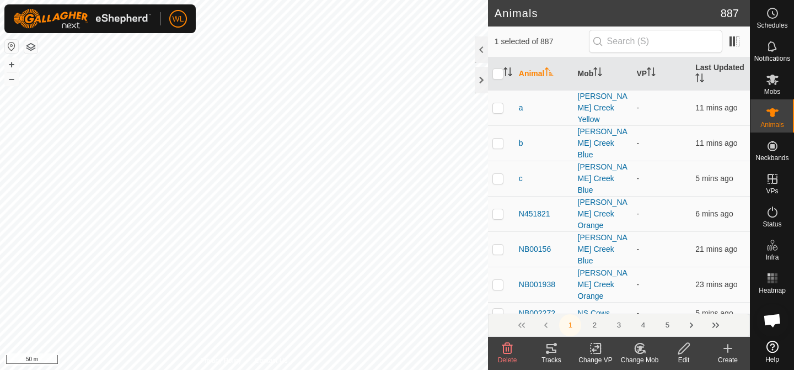
click at [638, 353] on icon at bounding box center [639, 348] width 9 height 10
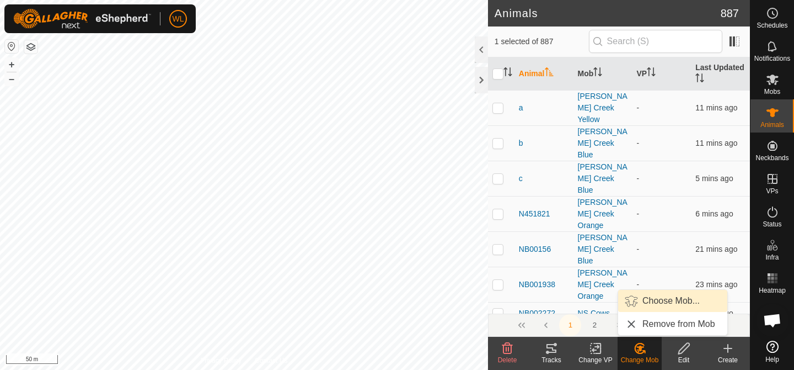
click at [657, 303] on link "Choose Mob..." at bounding box center [672, 301] width 109 height 22
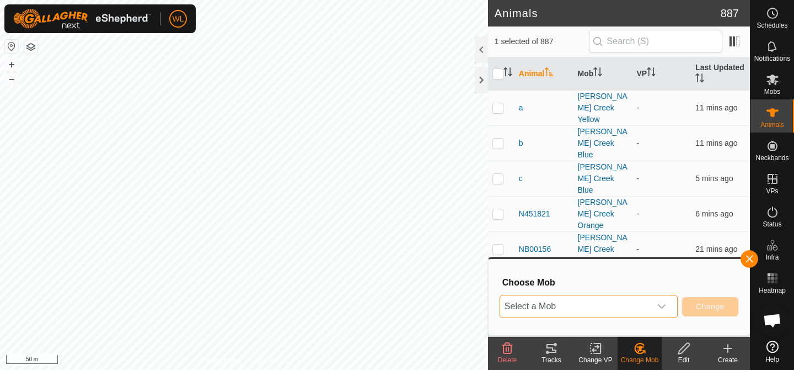
click at [648, 301] on span "Select a Mob" at bounding box center [575, 306] width 151 height 22
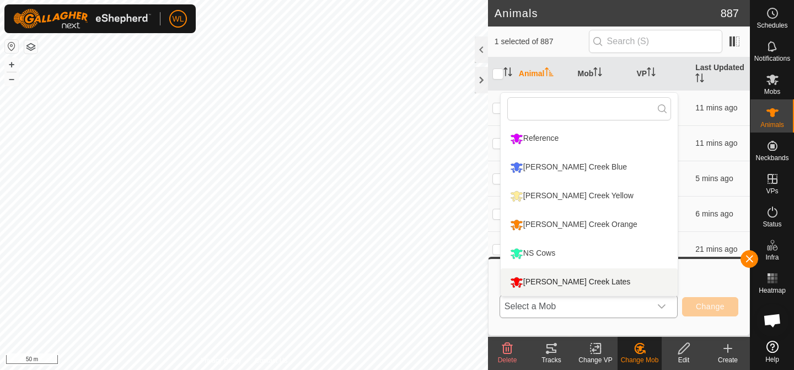
click at [597, 287] on li "[PERSON_NAME] Creek Lates" at bounding box center [589, 282] width 177 height 28
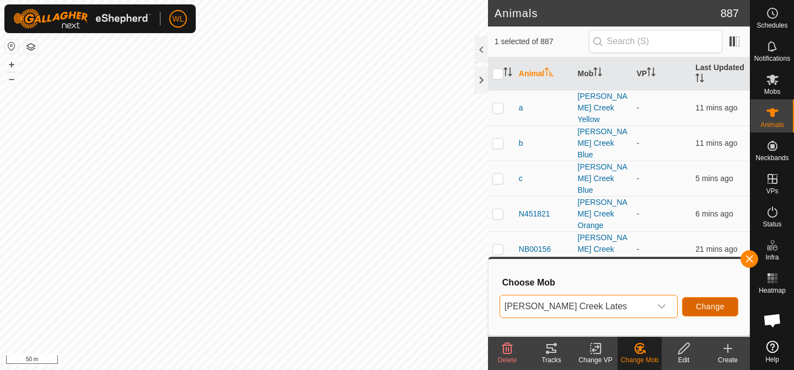
click at [686, 306] on button "Change" at bounding box center [710, 306] width 56 height 19
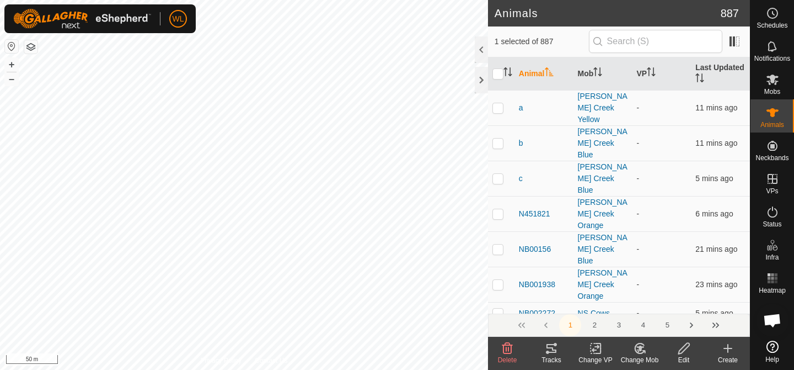
click at [645, 353] on icon at bounding box center [640, 347] width 14 height 13
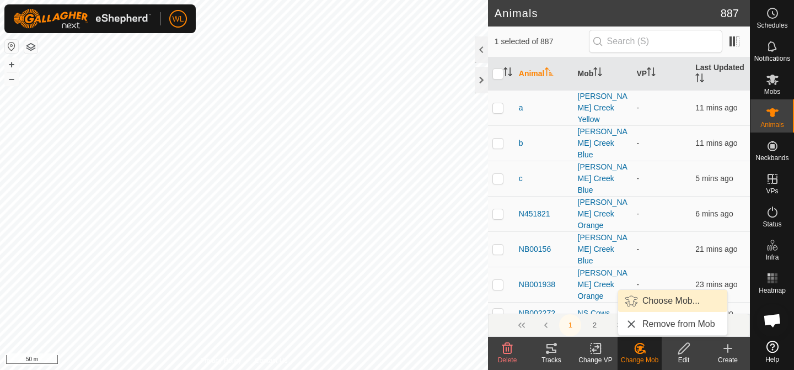
click at [641, 306] on link "Choose Mob..." at bounding box center [672, 301] width 109 height 22
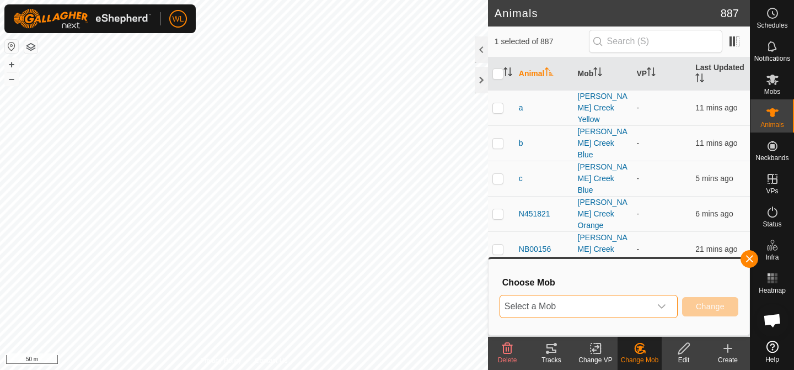
click at [573, 314] on span "Select a Mob" at bounding box center [575, 306] width 151 height 22
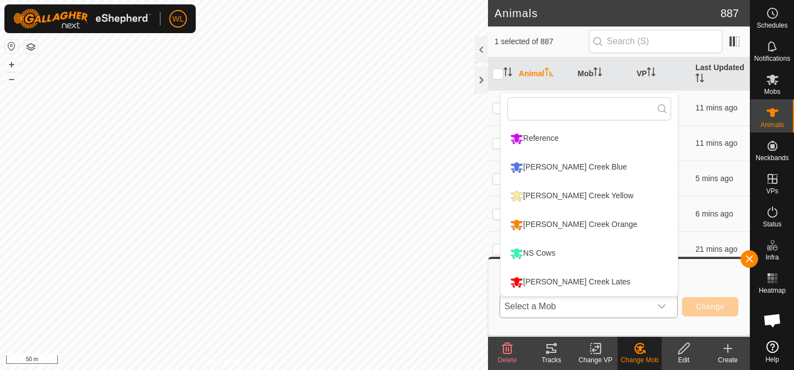
click at [561, 285] on li "[PERSON_NAME] Creek Lates" at bounding box center [589, 282] width 177 height 28
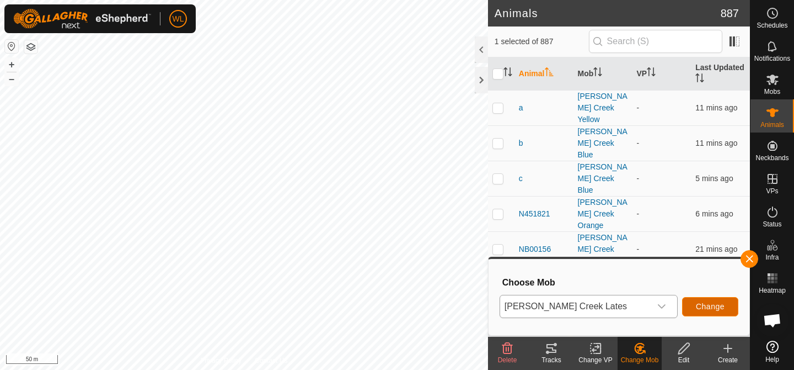
click at [714, 308] on span "Change" at bounding box center [710, 306] width 29 height 9
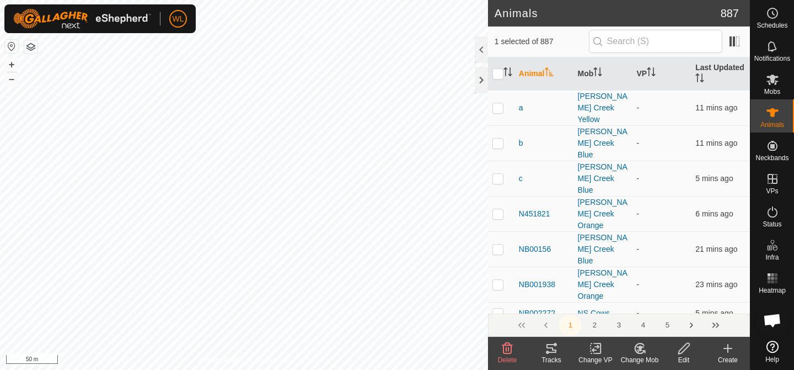
click at [640, 355] on div "Change Mob" at bounding box center [640, 360] width 44 height 10
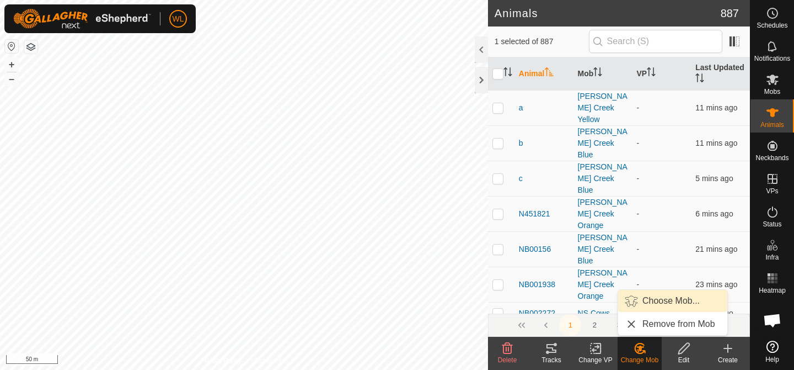
click at [646, 298] on link "Choose Mob..." at bounding box center [672, 301] width 109 height 22
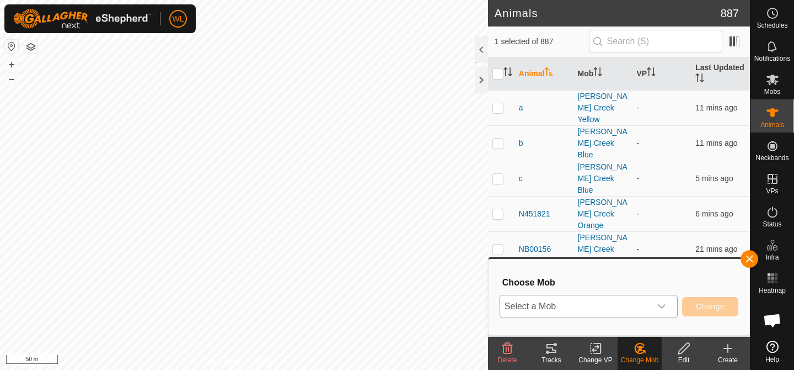
click at [643, 304] on span "Select a Mob" at bounding box center [575, 306] width 151 height 22
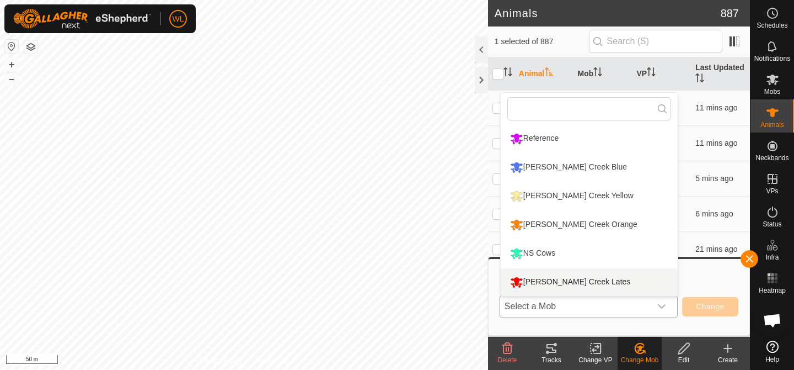
click at [585, 274] on li "[PERSON_NAME] Creek Lates" at bounding box center [589, 282] width 177 height 28
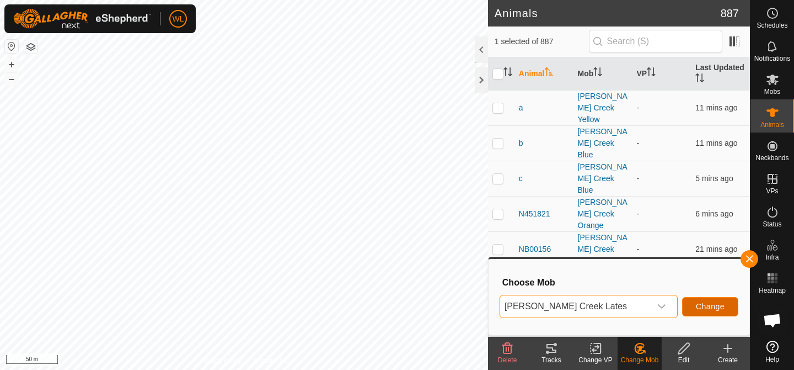
click at [713, 312] on button "Change" at bounding box center [710, 306] width 56 height 19
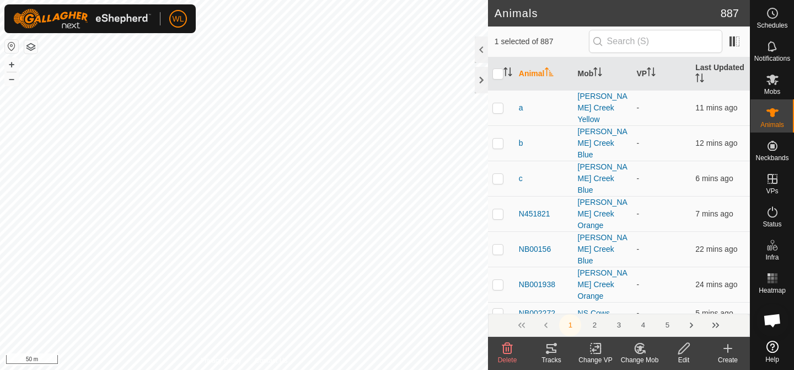
click at [637, 350] on icon at bounding box center [640, 347] width 14 height 13
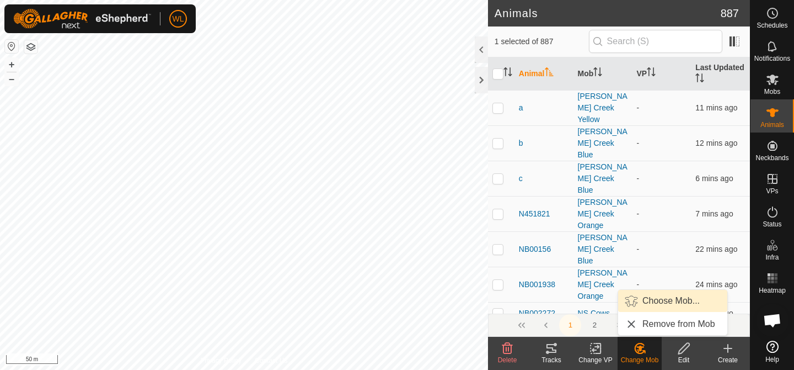
click at [644, 303] on link "Choose Mob..." at bounding box center [672, 301] width 109 height 22
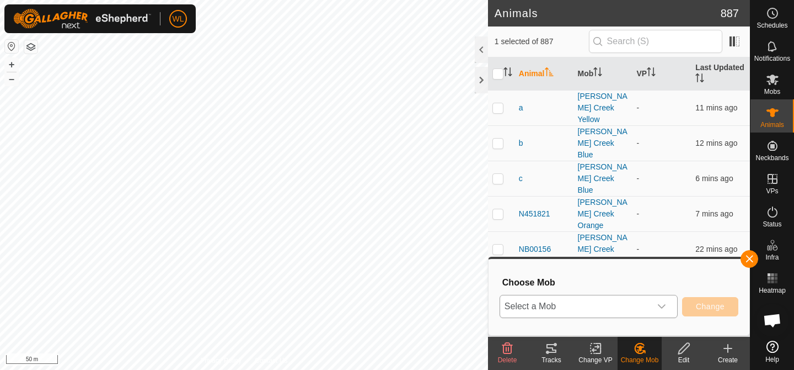
click at [642, 304] on span "Select a Mob" at bounding box center [575, 306] width 151 height 22
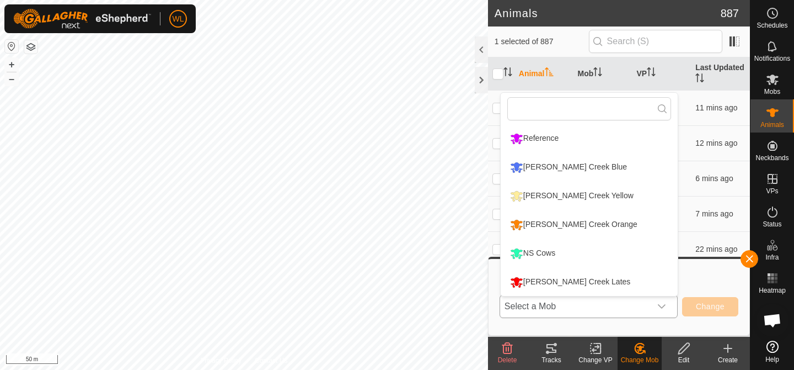
click at [593, 287] on li "[PERSON_NAME] Creek Lates" at bounding box center [589, 282] width 177 height 28
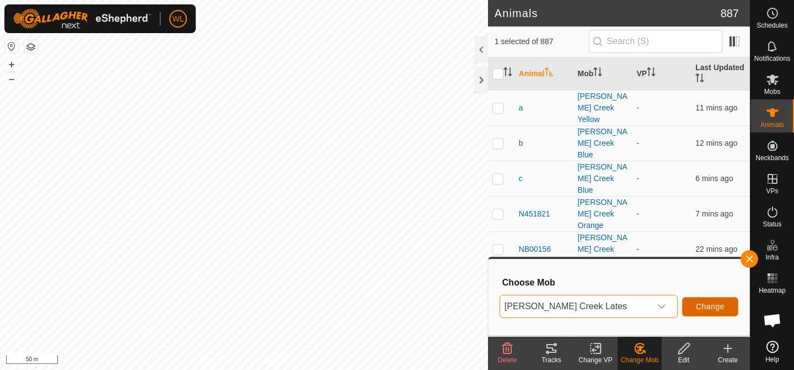
click at [707, 309] on span "Change" at bounding box center [710, 306] width 29 height 9
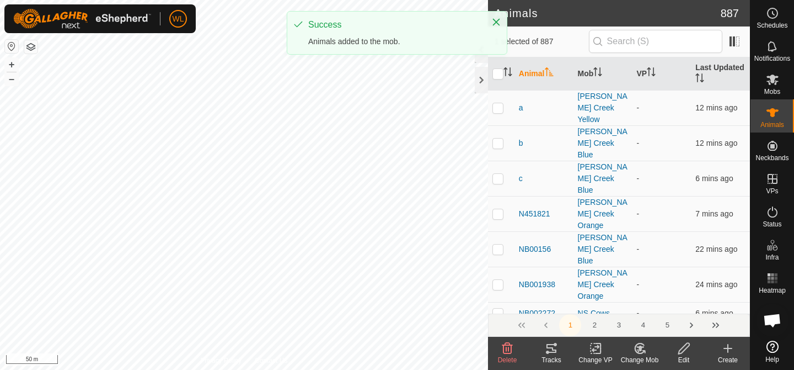
click at [639, 352] on icon at bounding box center [640, 347] width 14 height 13
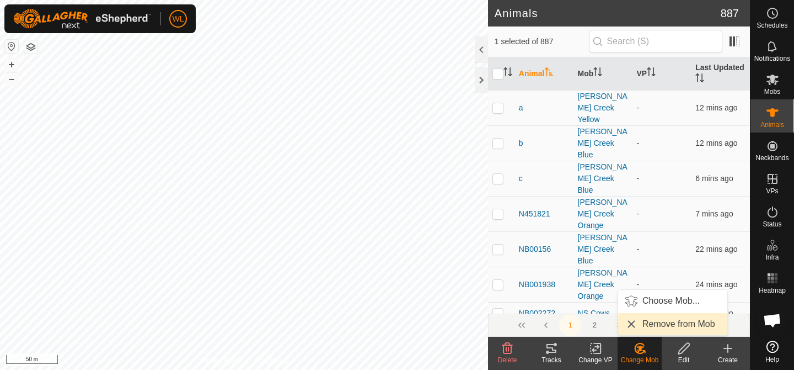
click at [643, 323] on link "Remove from Mob" at bounding box center [672, 324] width 109 height 22
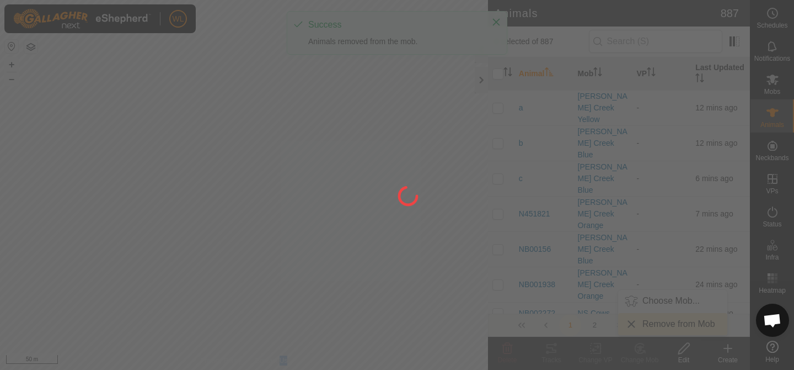
click at [643, 323] on div at bounding box center [397, 185] width 794 height 370
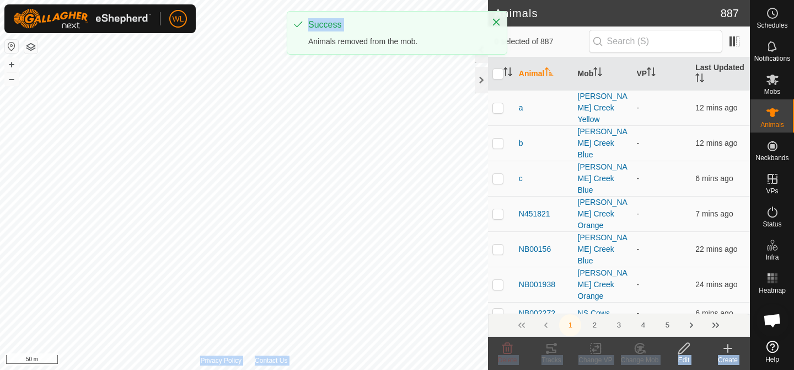
drag, startPoint x: 643, startPoint y: 323, endPoint x: 591, endPoint y: 314, distance: 52.6
click at [495, 19] on icon "Close" at bounding box center [496, 22] width 9 height 9
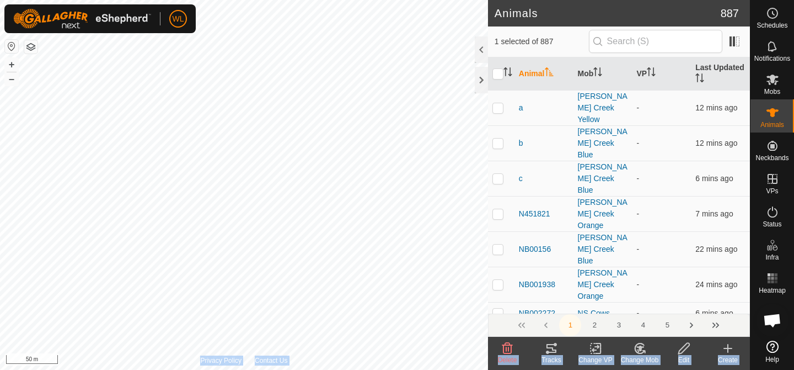
click at [638, 347] on icon at bounding box center [640, 347] width 14 height 13
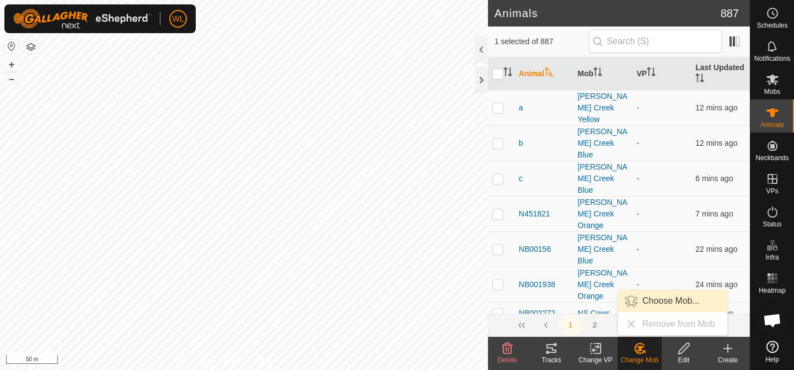
click at [649, 303] on link "Choose Mob..." at bounding box center [672, 301] width 109 height 22
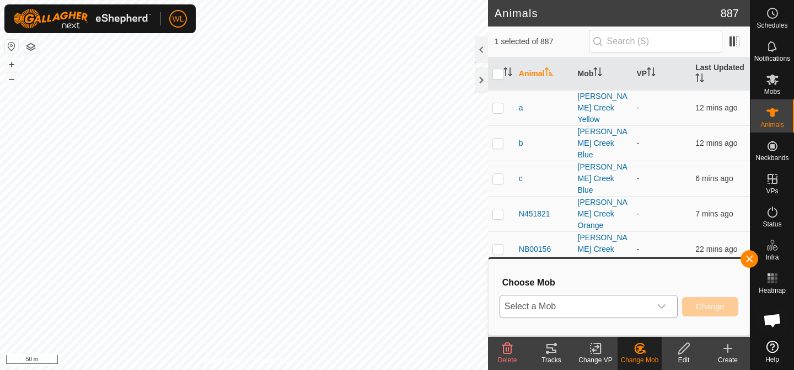
click at [616, 306] on span "Select a Mob" at bounding box center [575, 306] width 151 height 22
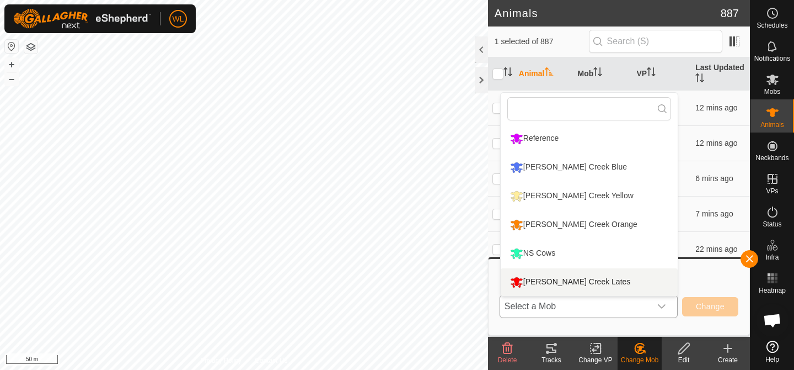
click at [588, 282] on li "[PERSON_NAME] Creek Lates" at bounding box center [589, 282] width 177 height 28
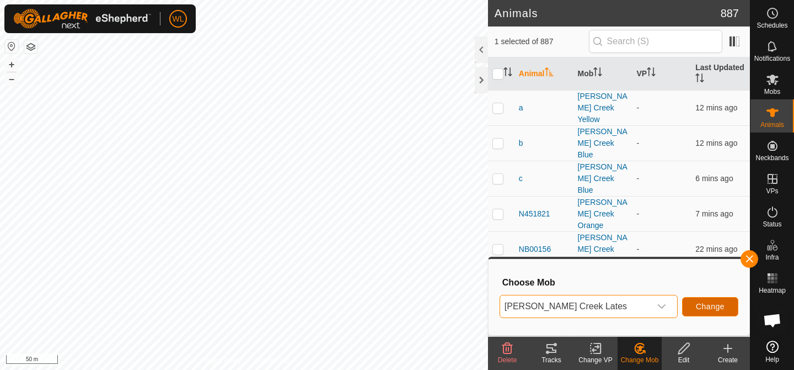
click at [712, 305] on span "Change" at bounding box center [710, 306] width 29 height 9
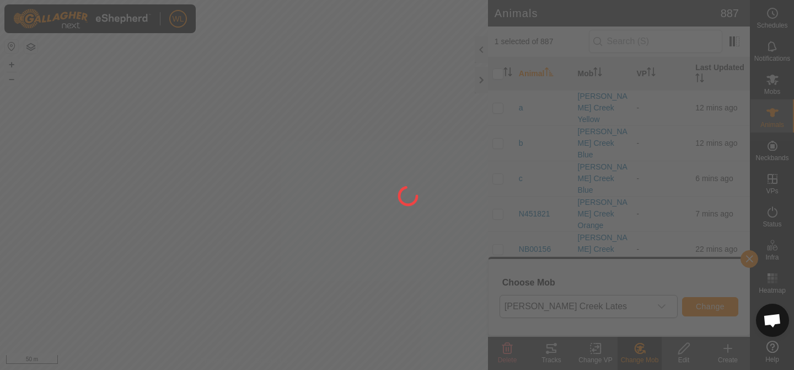
checkbox input "false"
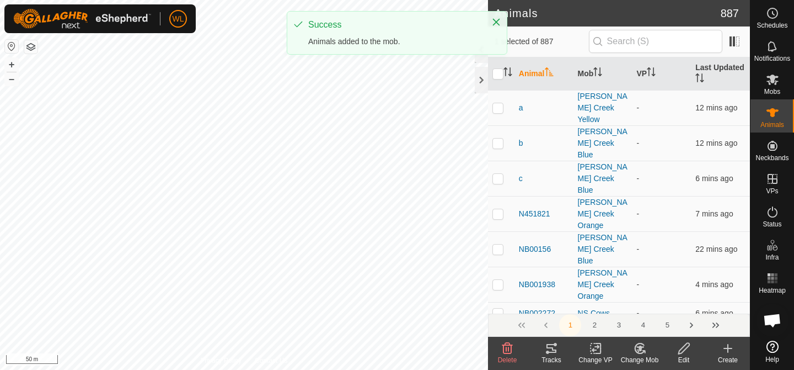
click at [640, 351] on icon at bounding box center [640, 347] width 14 height 13
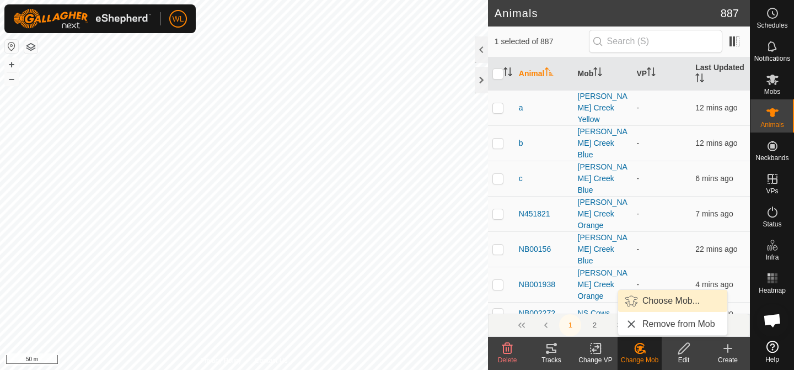
click at [653, 307] on link "Choose Mob..." at bounding box center [672, 301] width 109 height 22
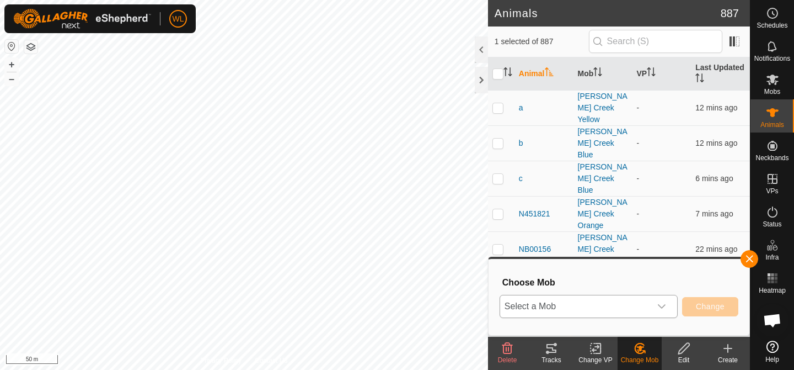
click at [630, 298] on span "Select a Mob" at bounding box center [575, 306] width 151 height 22
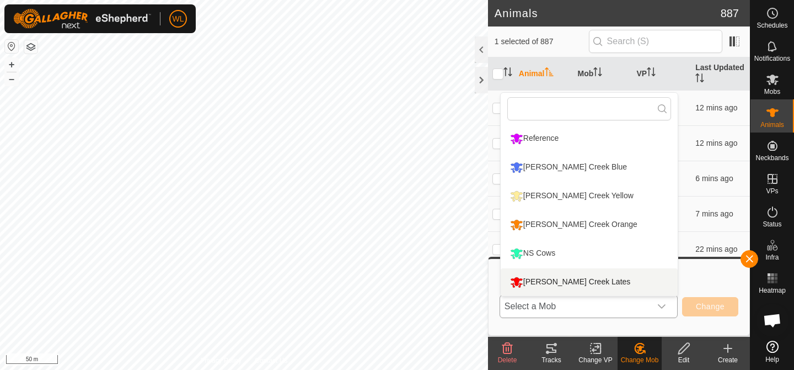
click at [596, 286] on li "[PERSON_NAME] Creek Lates" at bounding box center [589, 282] width 177 height 28
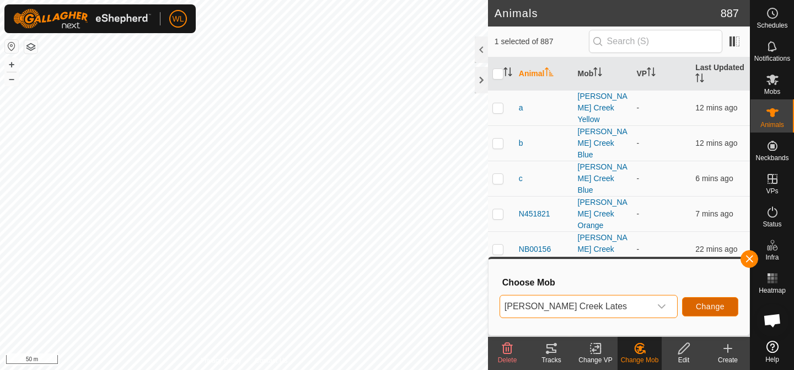
click at [703, 305] on span "Change" at bounding box center [710, 306] width 29 height 9
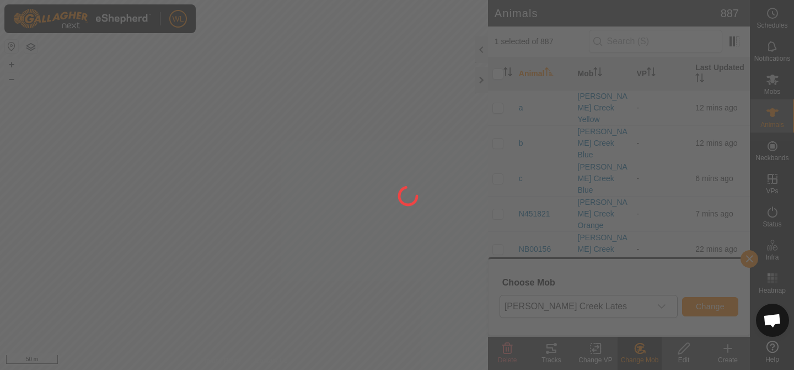
checkbox input "false"
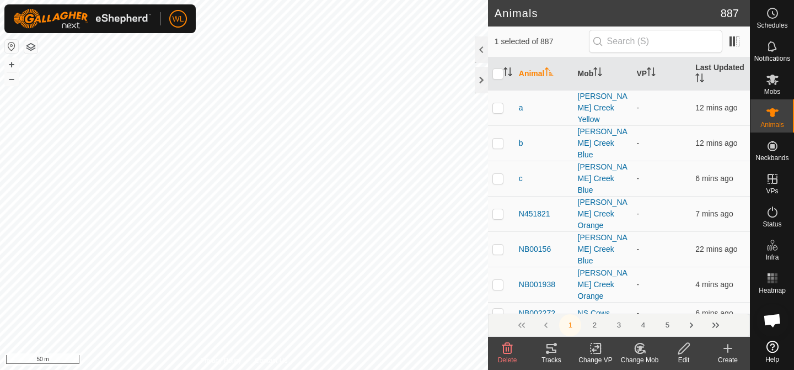
click at [640, 355] on div "Change Mob" at bounding box center [640, 360] width 44 height 10
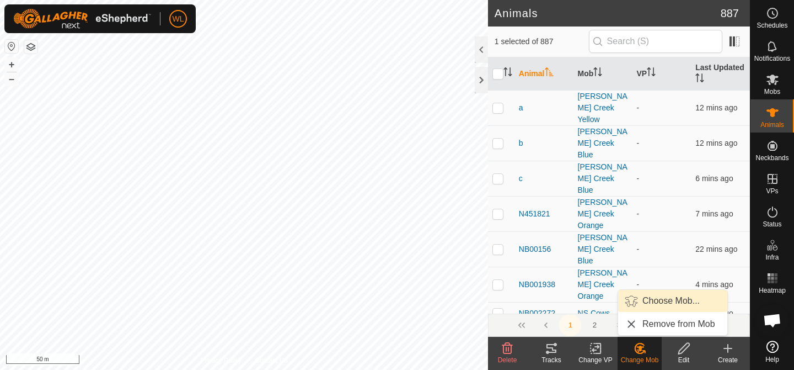
click at [641, 304] on link "Choose Mob..." at bounding box center [672, 301] width 109 height 22
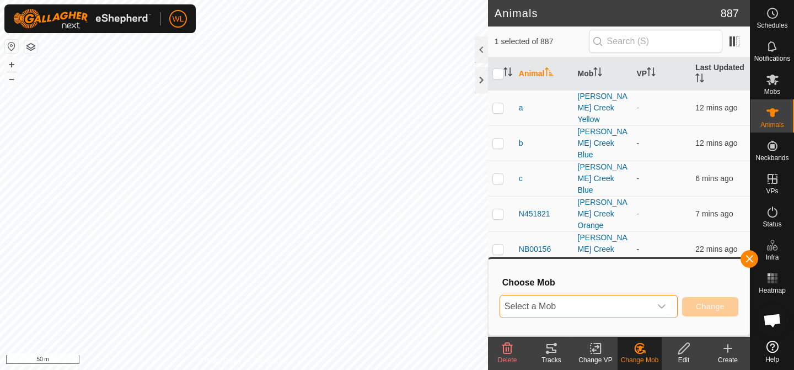
click at [577, 306] on span "Select a Mob" at bounding box center [575, 306] width 151 height 22
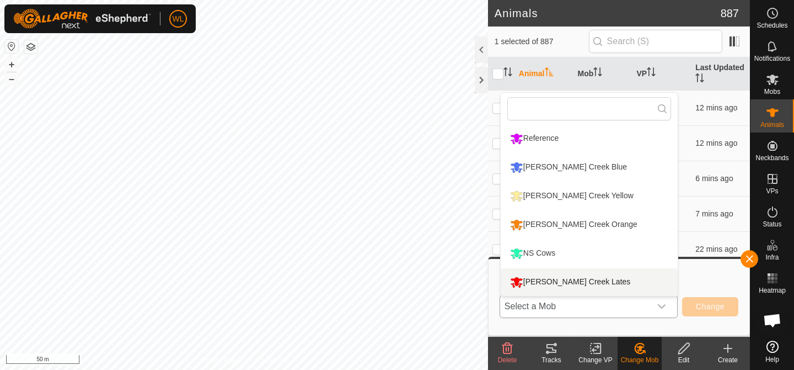
click at [569, 284] on li "[PERSON_NAME] Creek Lates" at bounding box center [589, 282] width 177 height 28
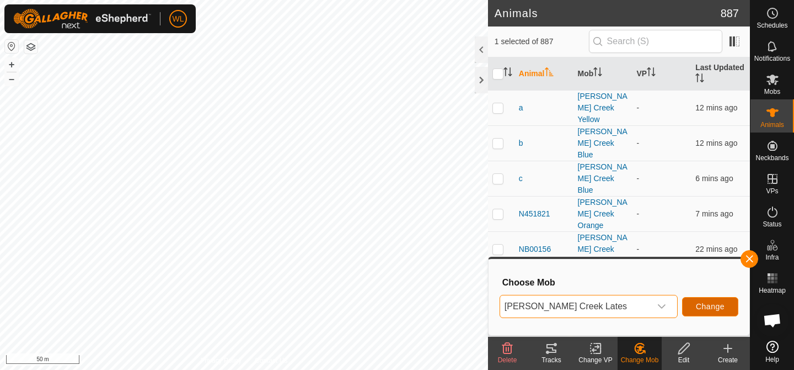
click at [689, 308] on button "Change" at bounding box center [710, 306] width 56 height 19
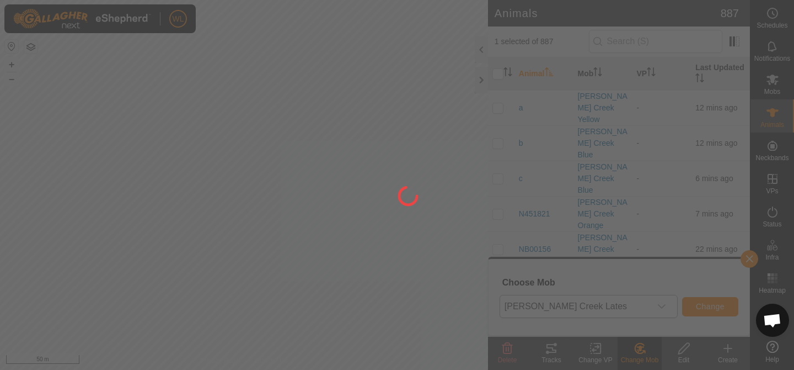
checkbox input "false"
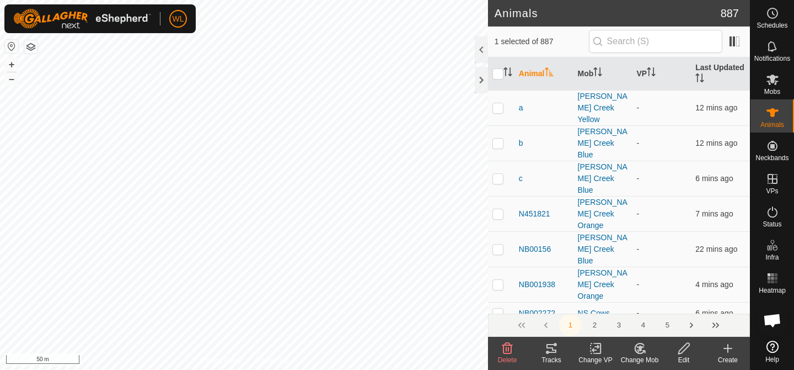
click at [641, 349] on icon at bounding box center [640, 347] width 14 height 13
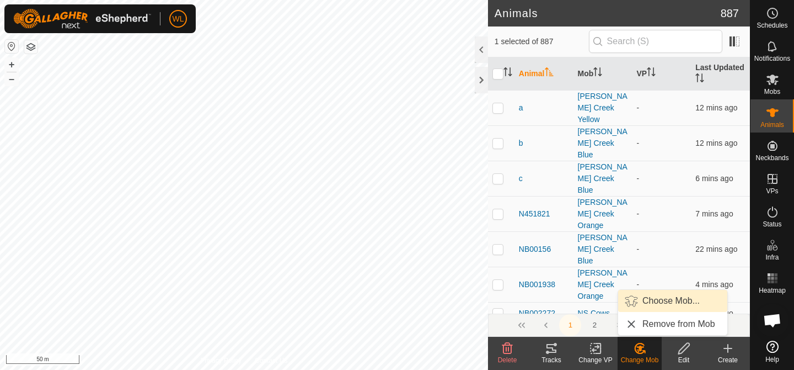
click at [643, 309] on link "Choose Mob..." at bounding box center [672, 301] width 109 height 22
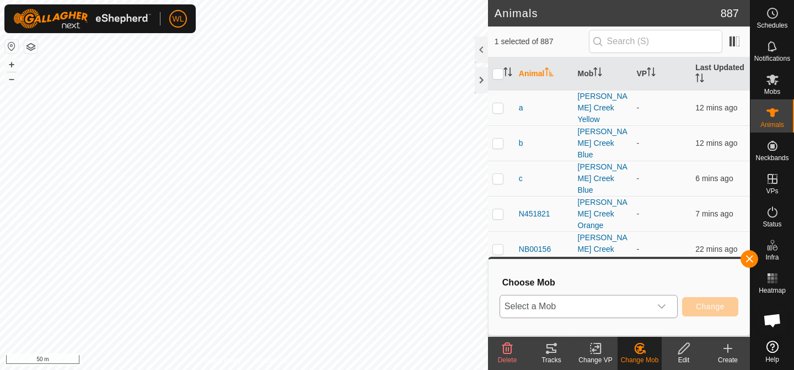
click at [633, 308] on span "Select a Mob" at bounding box center [575, 306] width 151 height 22
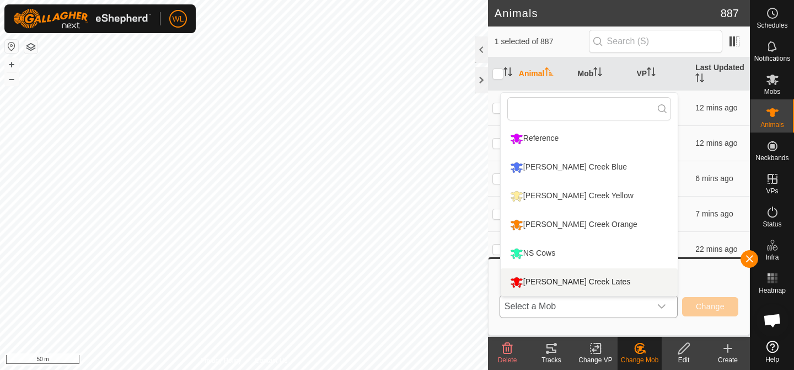
click at [603, 286] on li "[PERSON_NAME] Creek Lates" at bounding box center [589, 282] width 177 height 28
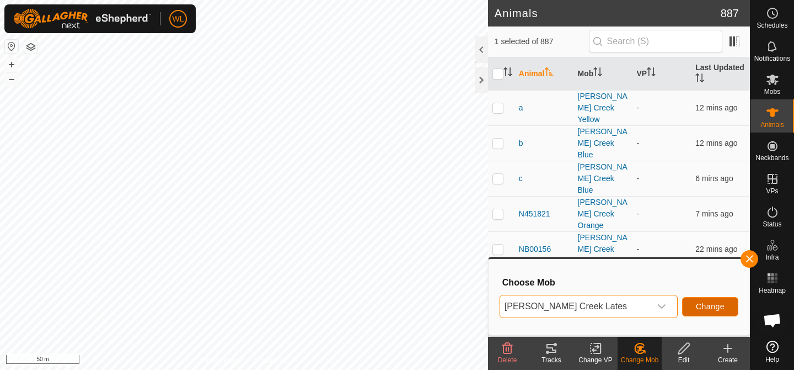
click at [708, 302] on span "Change" at bounding box center [710, 306] width 29 height 9
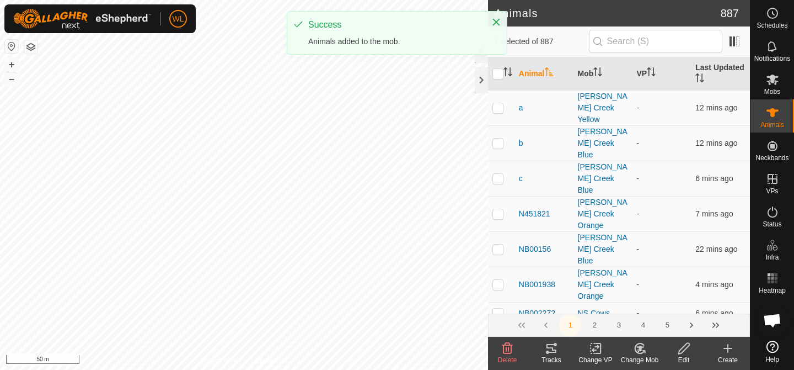
click at [635, 354] on icon at bounding box center [640, 347] width 14 height 13
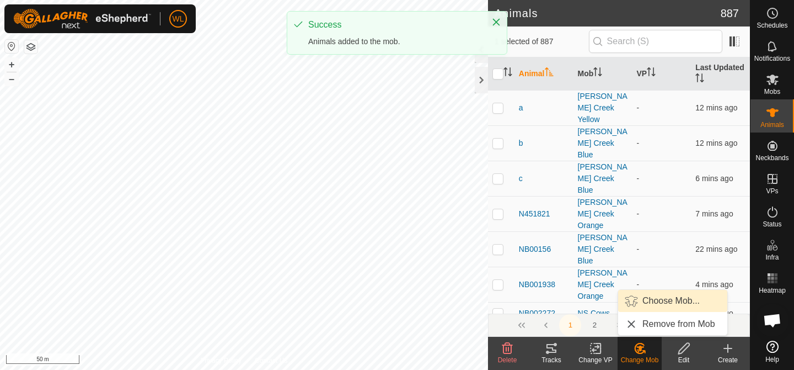
click at [651, 292] on link "Choose Mob..." at bounding box center [672, 301] width 109 height 22
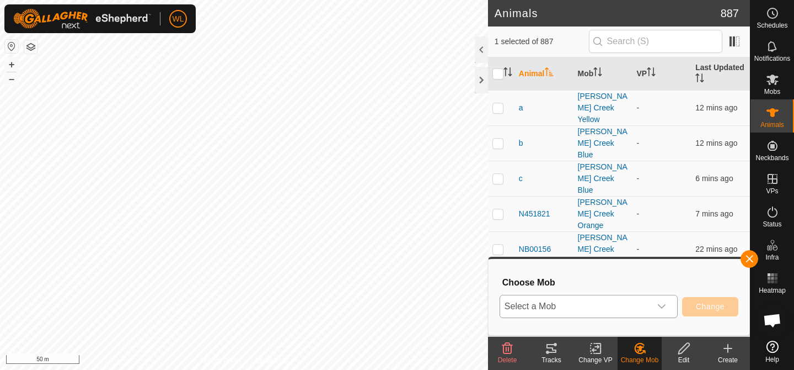
click at [618, 301] on span "Select a Mob" at bounding box center [575, 306] width 151 height 22
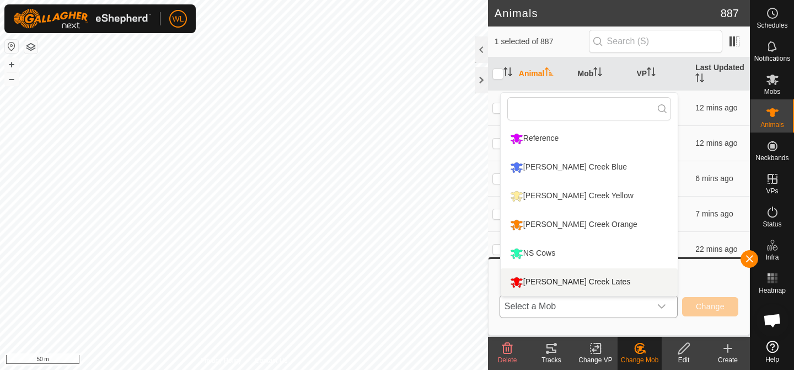
click at [568, 278] on li "[PERSON_NAME] Creek Lates" at bounding box center [589, 282] width 177 height 28
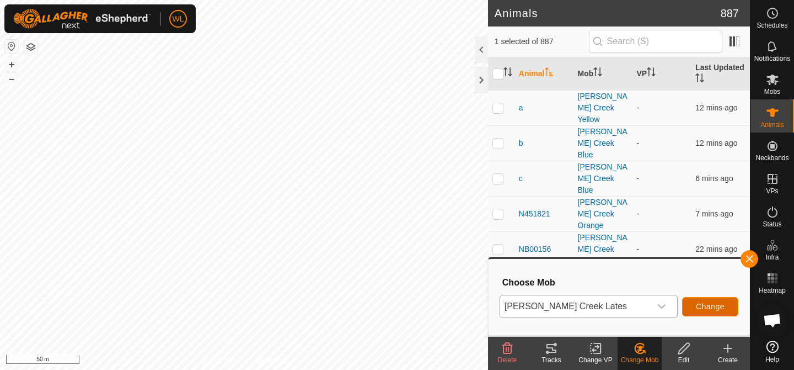
click at [704, 308] on span "Change" at bounding box center [710, 306] width 29 height 9
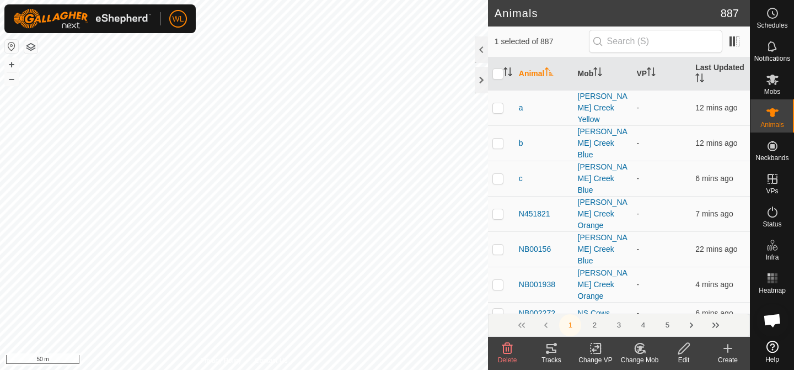
click at [637, 356] on div "Change Mob" at bounding box center [640, 360] width 44 height 10
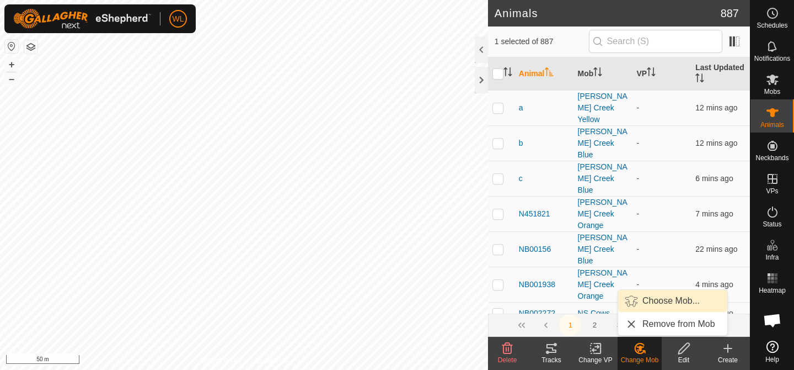
click at [649, 306] on link "Choose Mob..." at bounding box center [672, 301] width 109 height 22
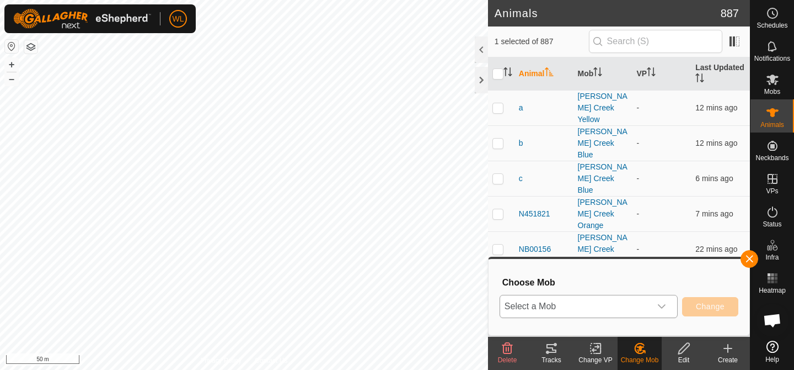
click at [613, 309] on span "Select a Mob" at bounding box center [575, 306] width 151 height 22
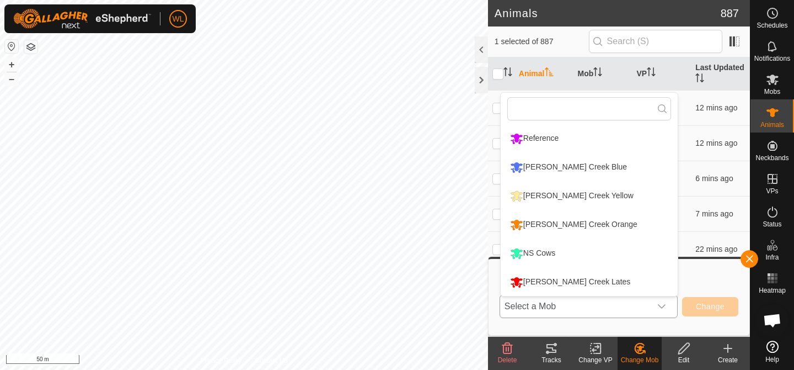
click at [589, 281] on li "[PERSON_NAME] Creek Lates" at bounding box center [589, 282] width 177 height 28
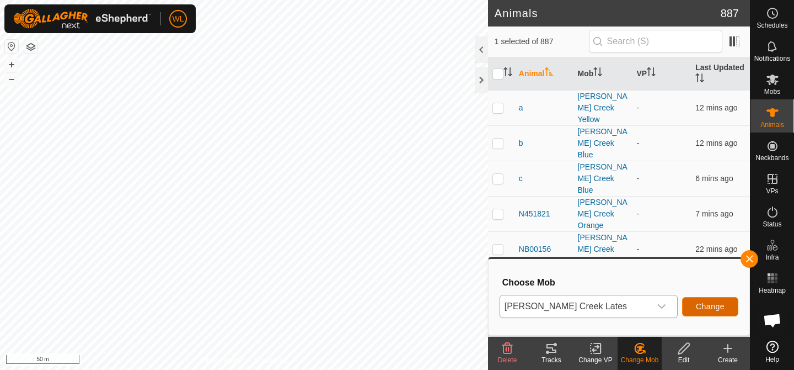
click at [695, 311] on button "Change" at bounding box center [710, 306] width 56 height 19
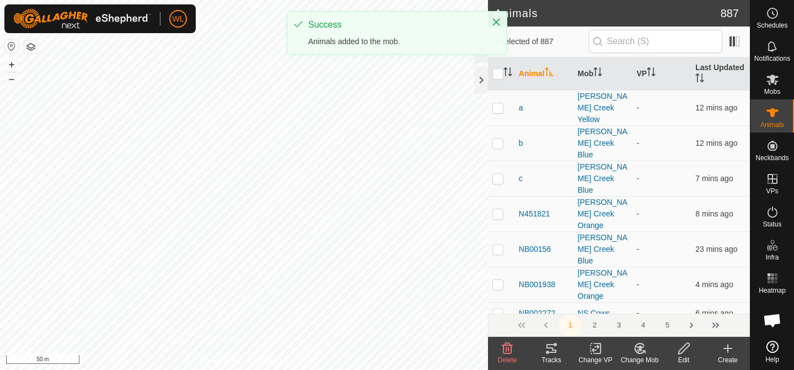
click at [654, 355] on div "Change Mob" at bounding box center [640, 360] width 44 height 10
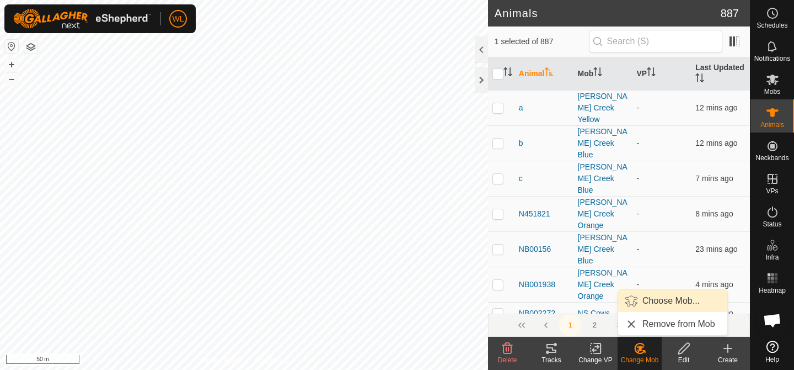
click at [651, 307] on link "Choose Mob..." at bounding box center [672, 301] width 109 height 22
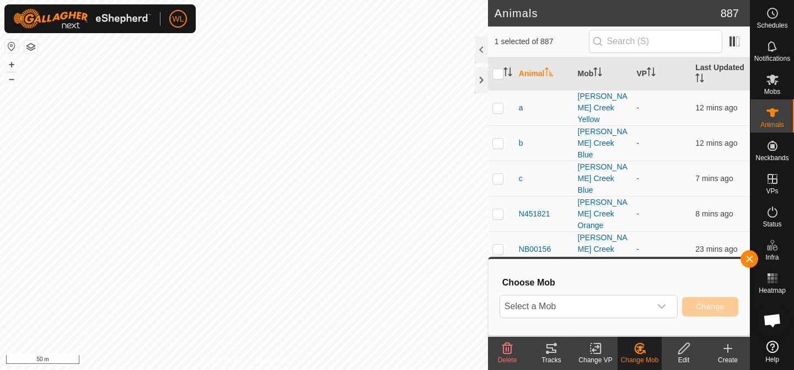
click at [634, 292] on div "Choose Mob Select a Mob Change" at bounding box center [619, 296] width 248 height 63
click at [634, 304] on span "Select a Mob" at bounding box center [575, 306] width 151 height 22
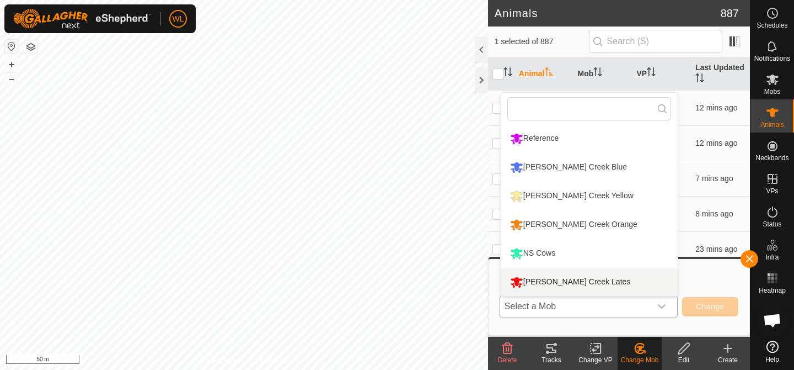
click at [555, 282] on li "[PERSON_NAME] Creek Lates" at bounding box center [589, 282] width 177 height 28
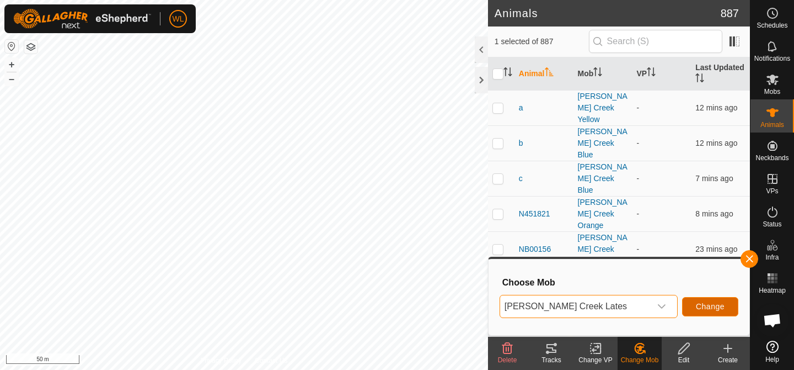
click at [699, 303] on span "Change" at bounding box center [710, 306] width 29 height 9
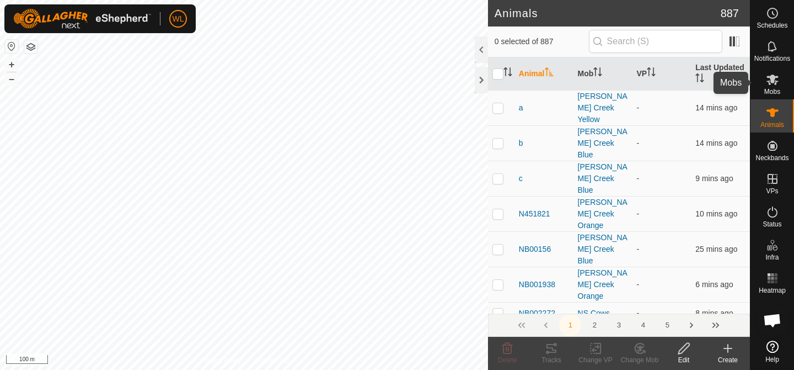
click at [762, 83] on div "Mobs" at bounding box center [773, 82] width 44 height 33
click at [640, 355] on div "Change Mob" at bounding box center [640, 360] width 44 height 10
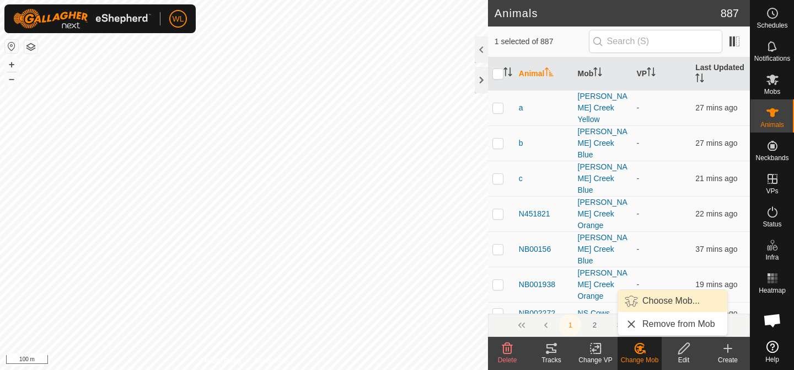
click at [645, 306] on link "Choose Mob..." at bounding box center [672, 301] width 109 height 22
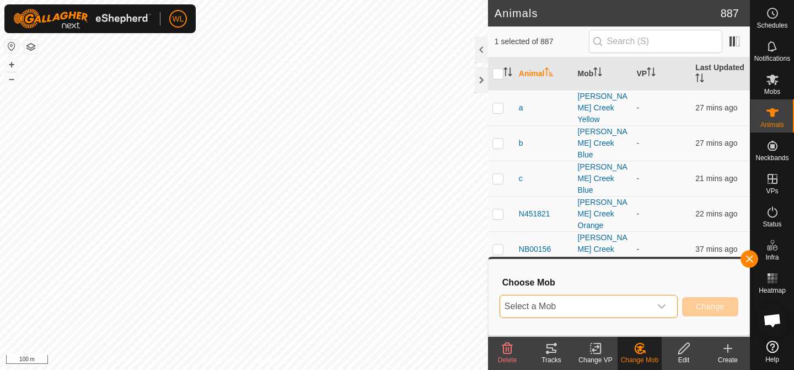
click at [634, 306] on span "Select a Mob" at bounding box center [575, 306] width 151 height 22
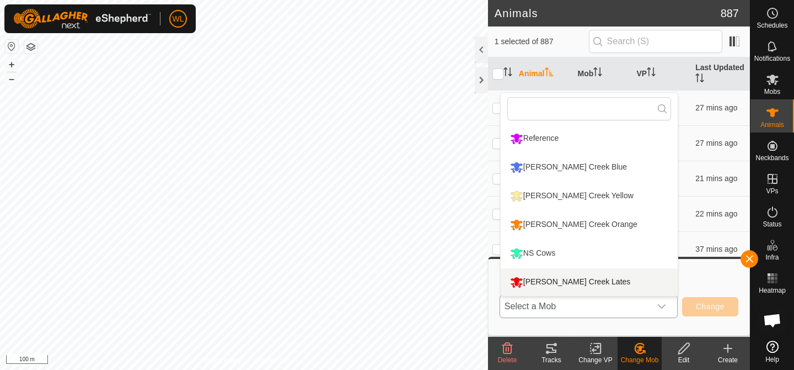
click at [587, 285] on li "[PERSON_NAME] Creek Lates" at bounding box center [589, 282] width 177 height 28
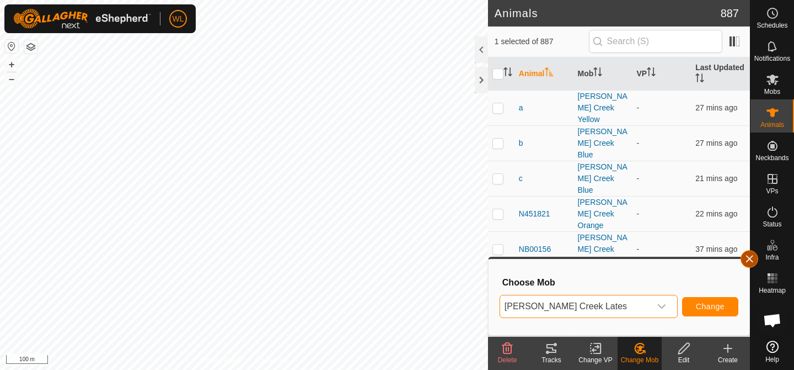
click at [746, 260] on button "button" at bounding box center [750, 259] width 18 height 18
